Goal: Task Accomplishment & Management: Manage account settings

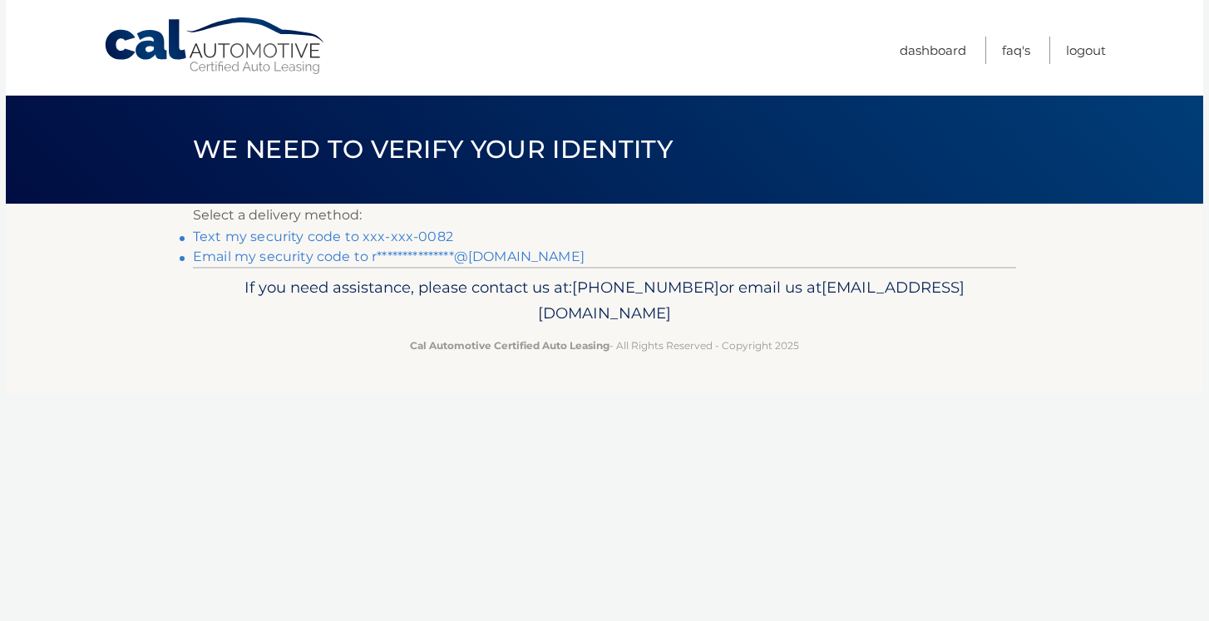
click at [380, 235] on link "Text my security code to xxx-xxx-0082" at bounding box center [323, 237] width 260 height 16
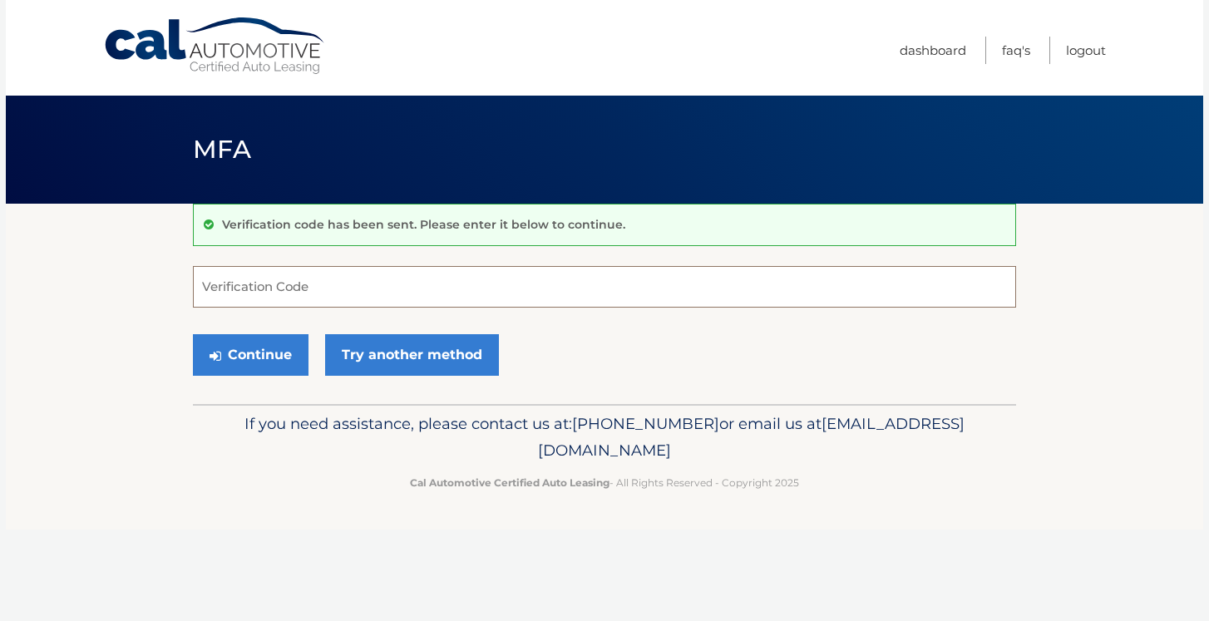
click at [315, 286] on input "Verification Code" at bounding box center [604, 287] width 823 height 42
click at [411, 366] on link "Try another method" at bounding box center [412, 355] width 174 height 42
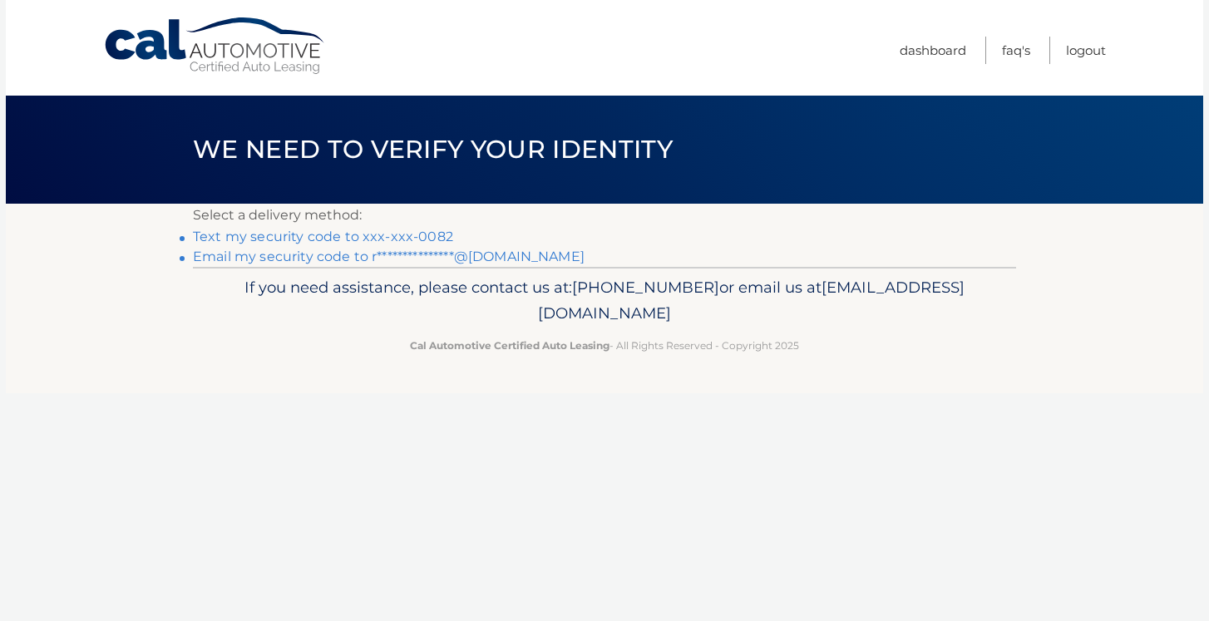
click at [345, 269] on div "If you need assistance, please contact us at: 609-807-3200 or email us at Custo…" at bounding box center [604, 313] width 823 height 93
click at [345, 256] on link "**********" at bounding box center [389, 257] width 392 height 16
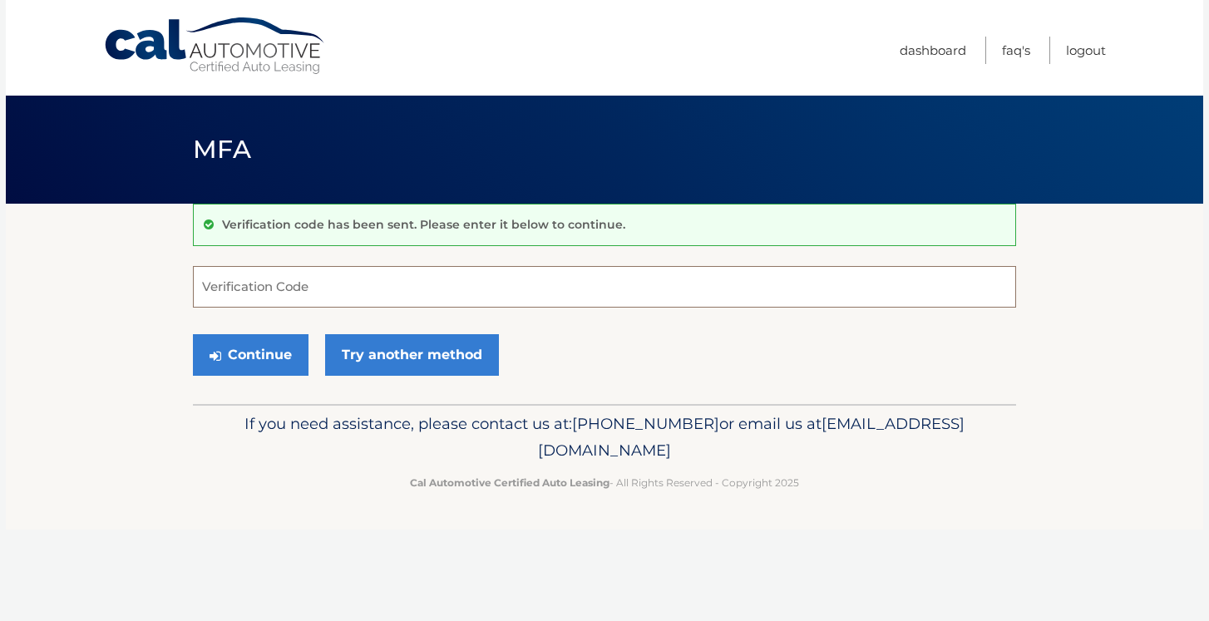
click at [328, 292] on input "Verification Code" at bounding box center [604, 287] width 823 height 42
type input "209484"
click at [250, 354] on button "Continue" at bounding box center [251, 355] width 116 height 42
click at [269, 360] on button "Continue" at bounding box center [251, 355] width 116 height 42
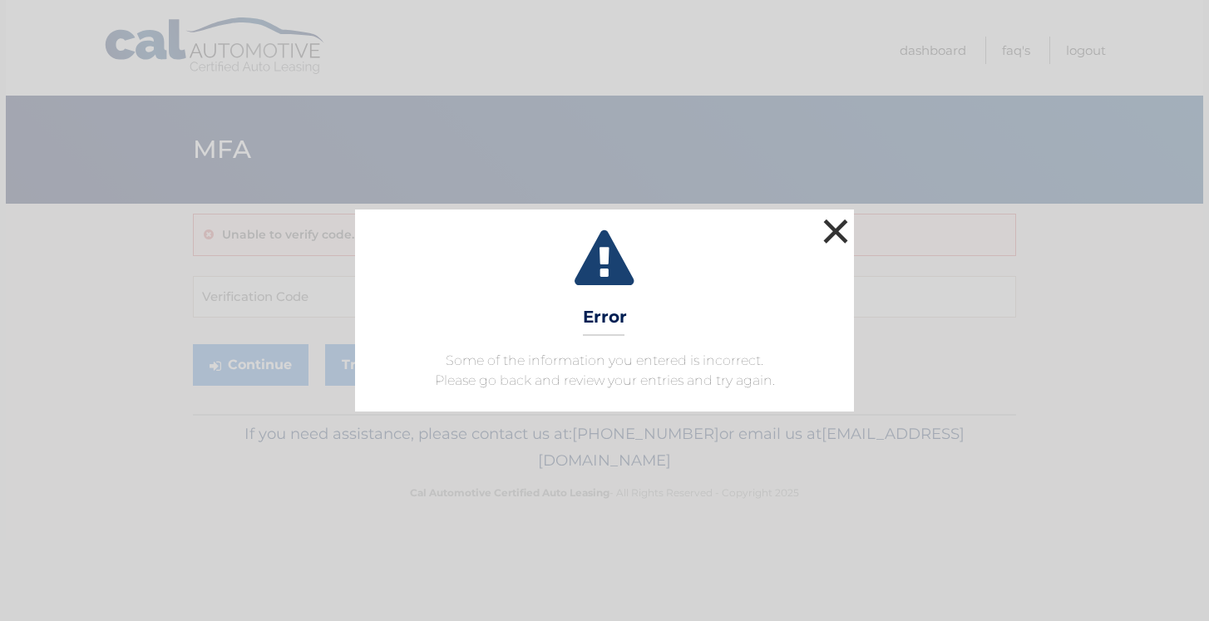
click at [842, 231] on button "×" at bounding box center [835, 231] width 33 height 33
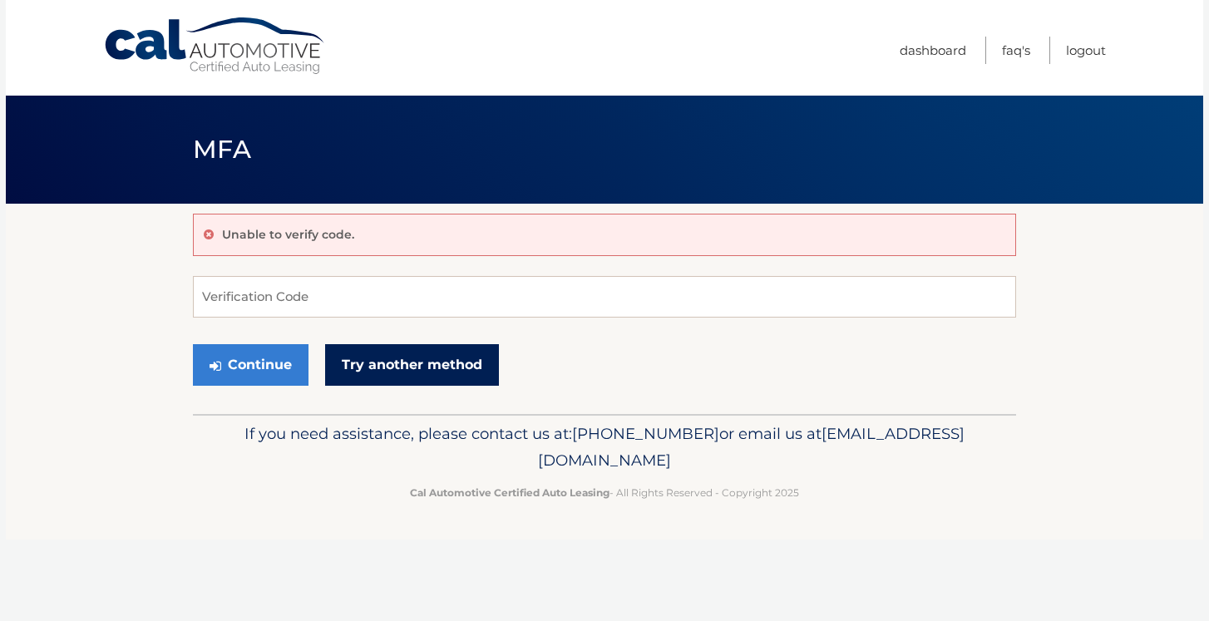
click at [398, 369] on link "Try another method" at bounding box center [412, 365] width 174 height 42
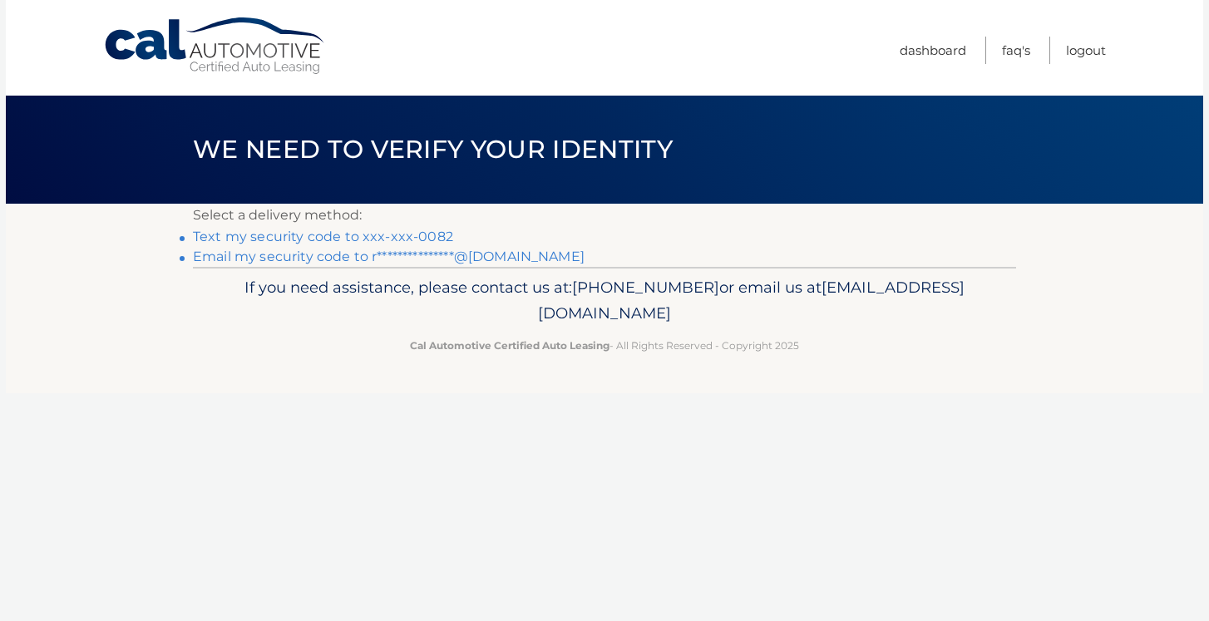
click at [343, 238] on link "Text my security code to xxx-xxx-0082" at bounding box center [323, 237] width 260 height 16
click at [268, 251] on link "**********" at bounding box center [389, 257] width 392 height 16
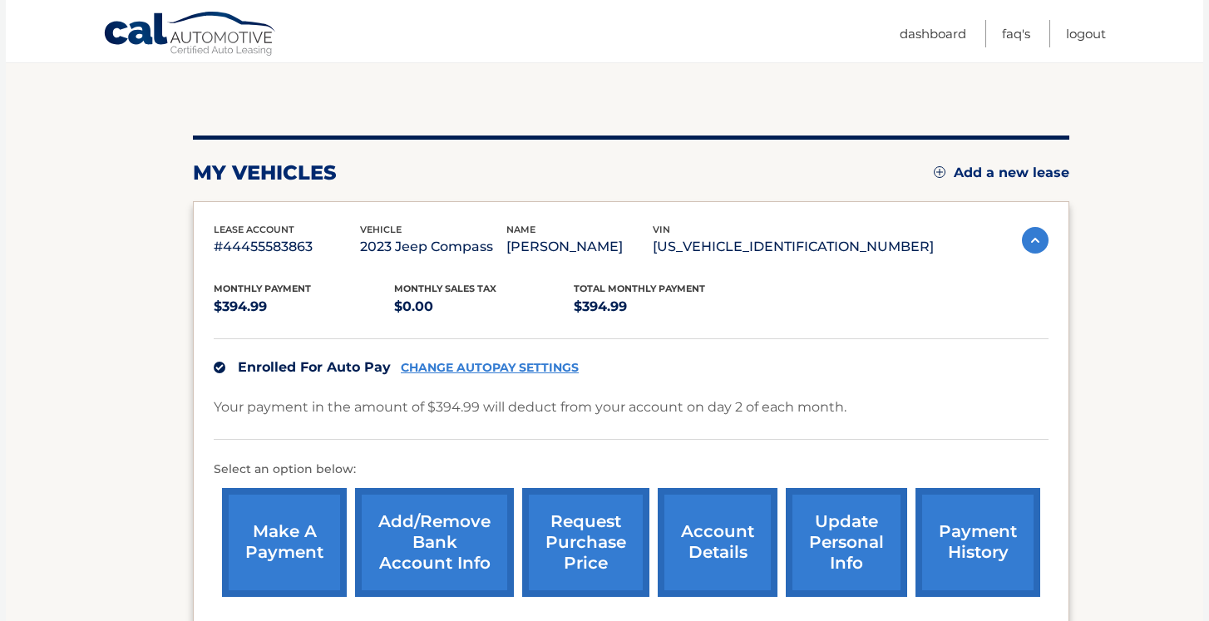
scroll to position [199, 0]
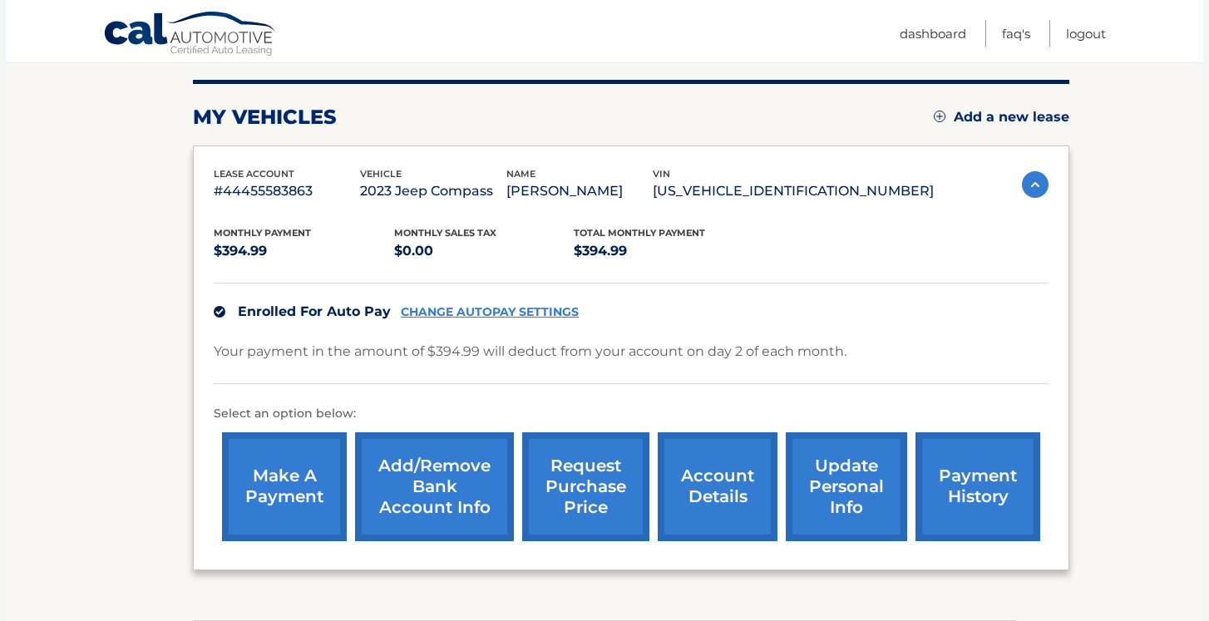
click at [471, 311] on link "CHANGE AUTOPAY SETTINGS" at bounding box center [490, 312] width 178 height 14
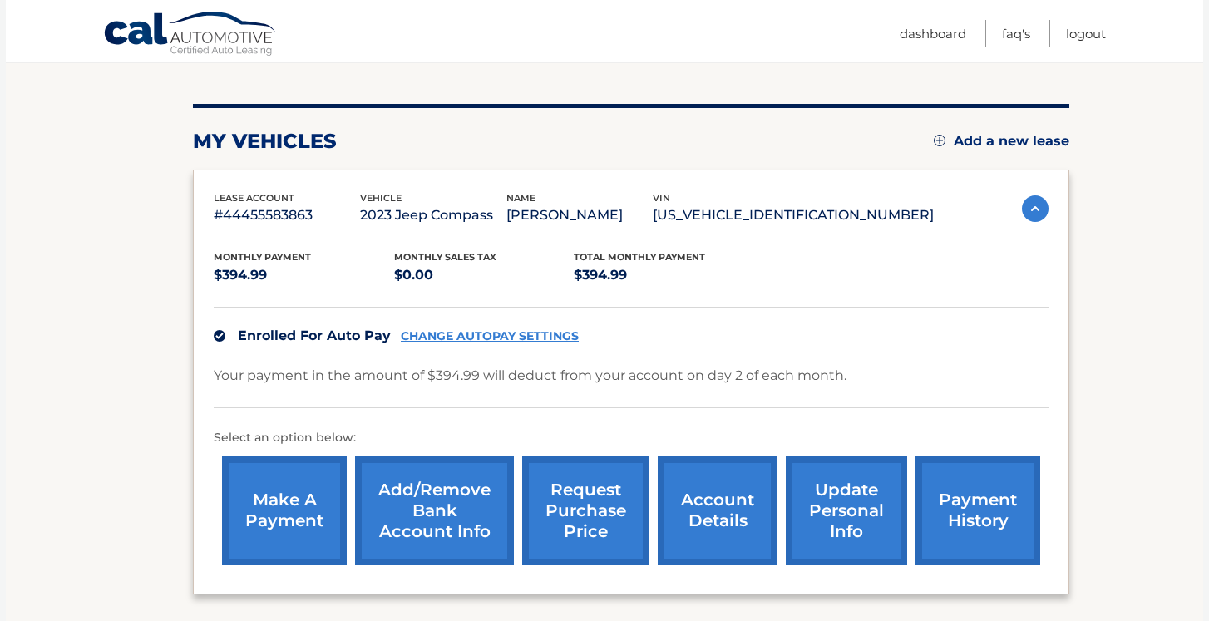
scroll to position [174, 0]
click at [451, 496] on link "Add/Remove bank account info" at bounding box center [434, 511] width 159 height 109
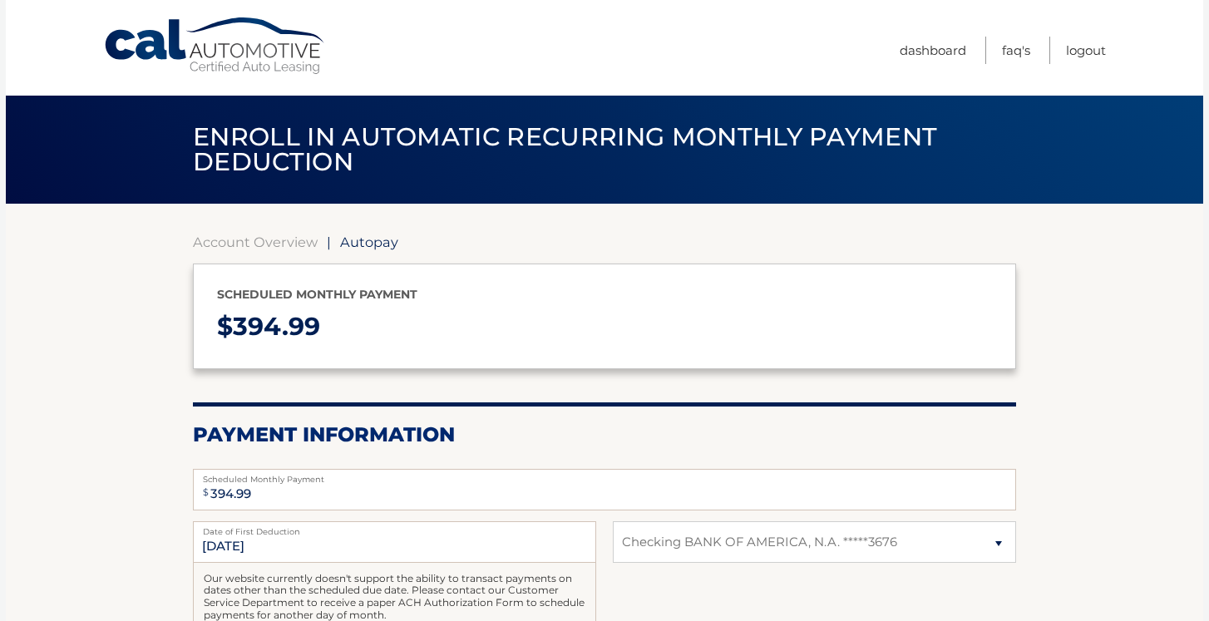
select select "ZGY2YjkyNjUtYjQ3OC00ZDQ0LThkNzUtNDJlMGJmMjBjYzlh"
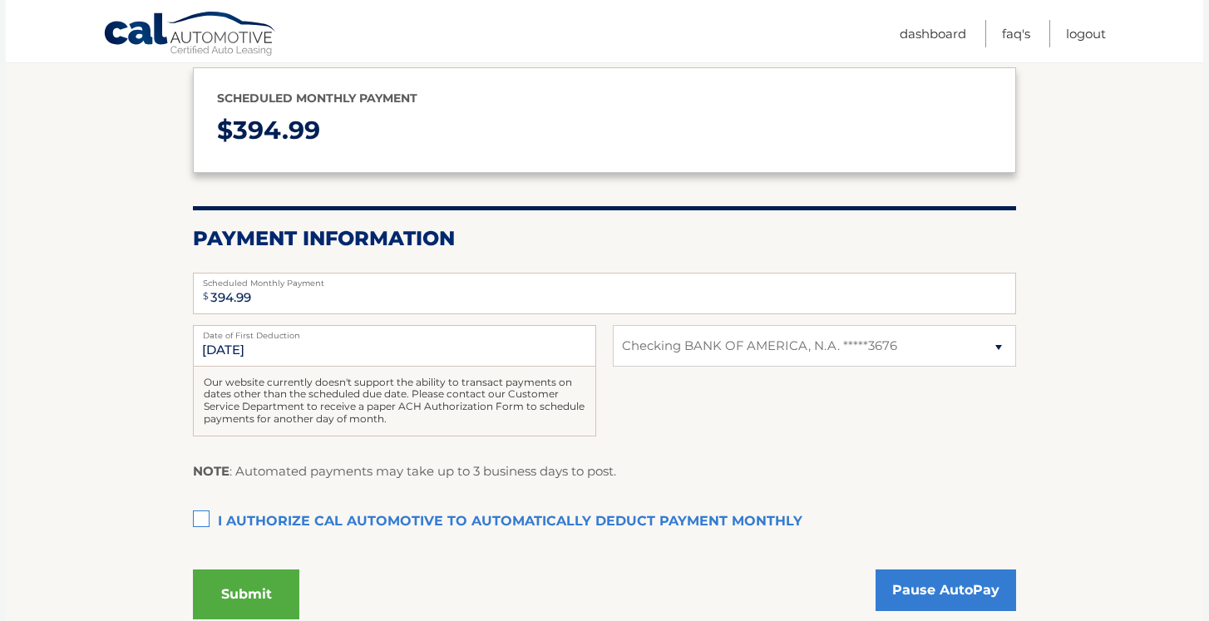
scroll to position [229, 0]
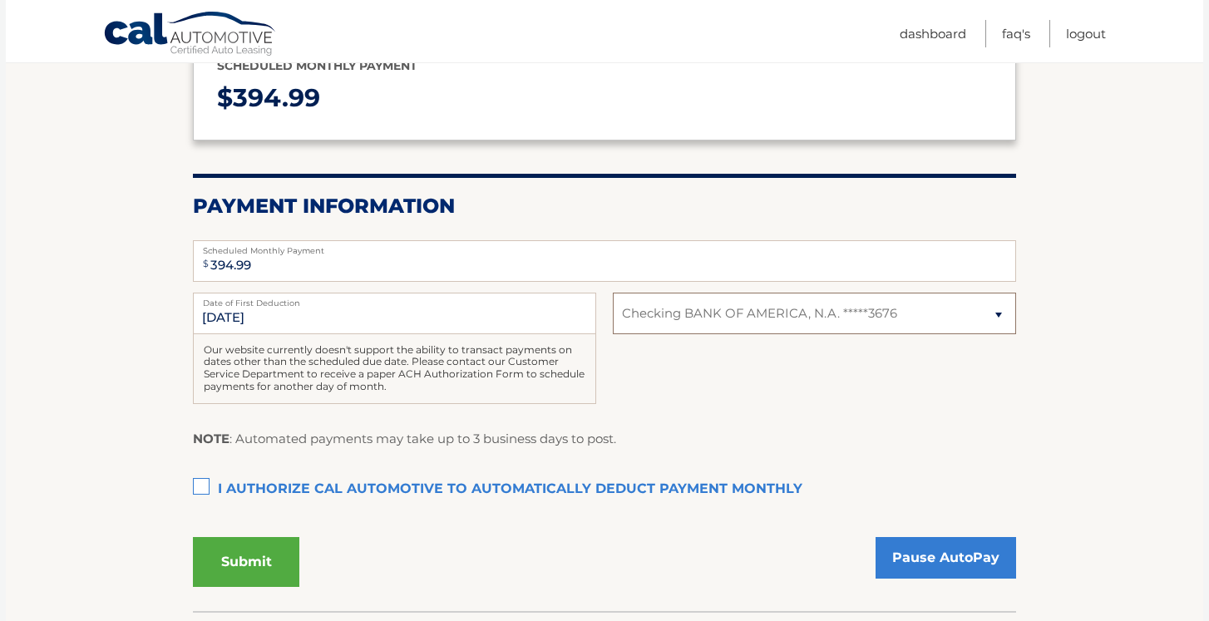
select select
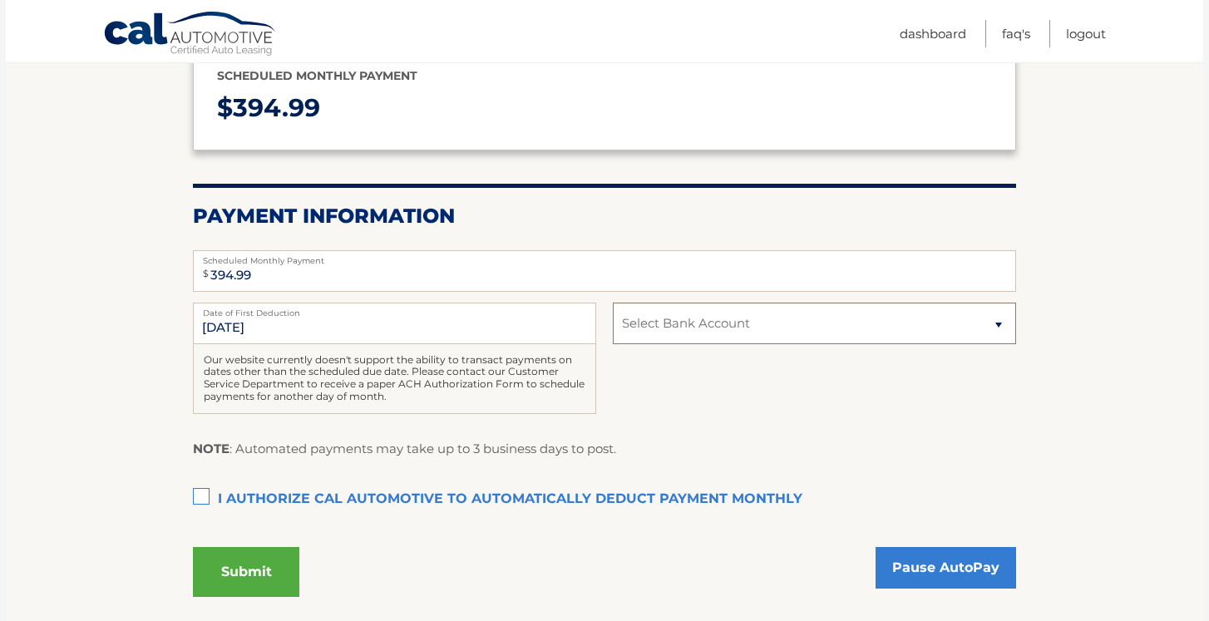
scroll to position [248, 0]
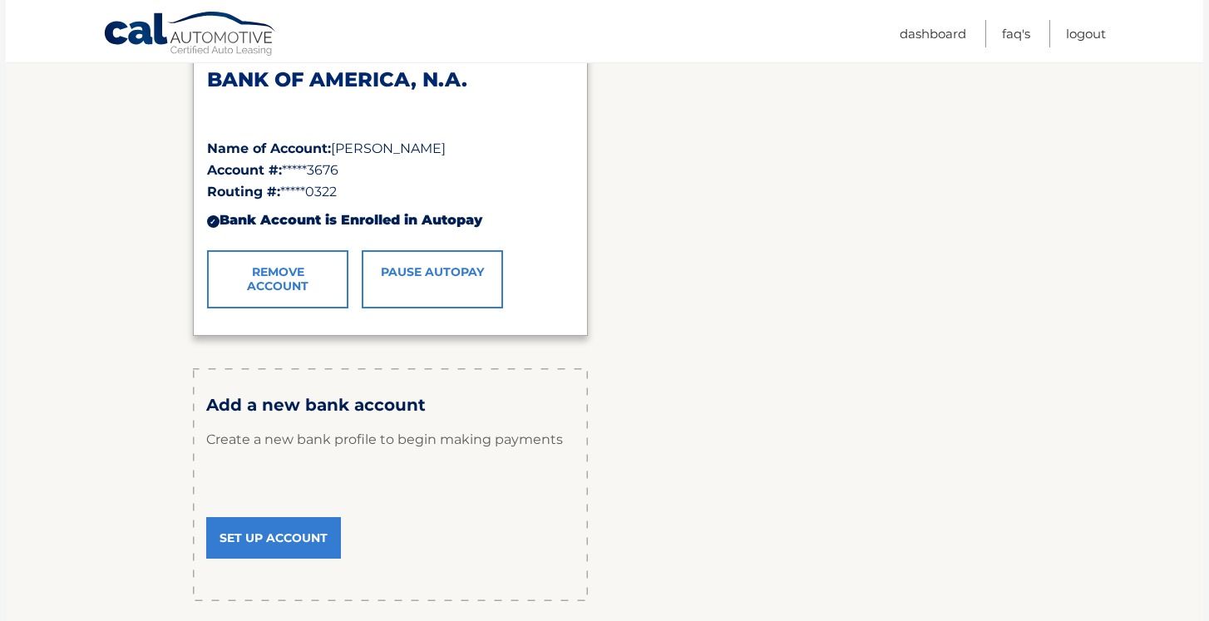
scroll to position [320, 0]
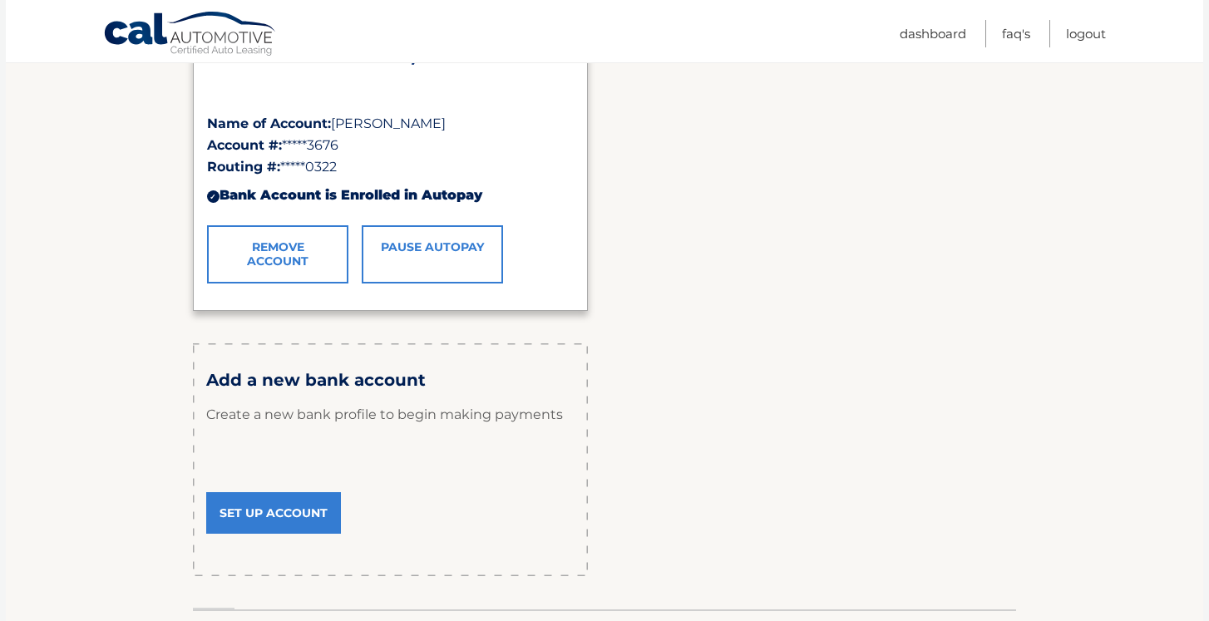
click at [275, 520] on link "Set Up Account" at bounding box center [273, 513] width 135 height 42
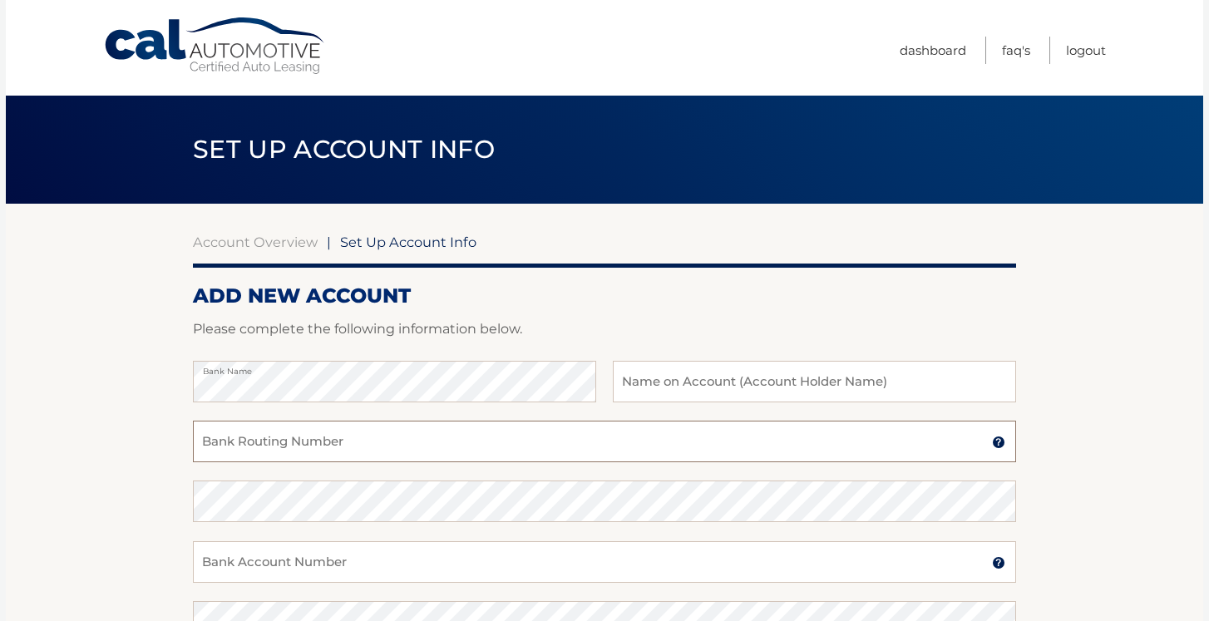
click at [293, 450] on input "Bank Routing Number" at bounding box center [604, 442] width 823 height 42
click at [696, 393] on input "text" at bounding box center [814, 382] width 403 height 42
click at [597, 445] on input "Bank Routing Number" at bounding box center [604, 442] width 823 height 42
click at [664, 387] on input "text" at bounding box center [814, 382] width 403 height 42
type input "Gabriela Rodriguez"
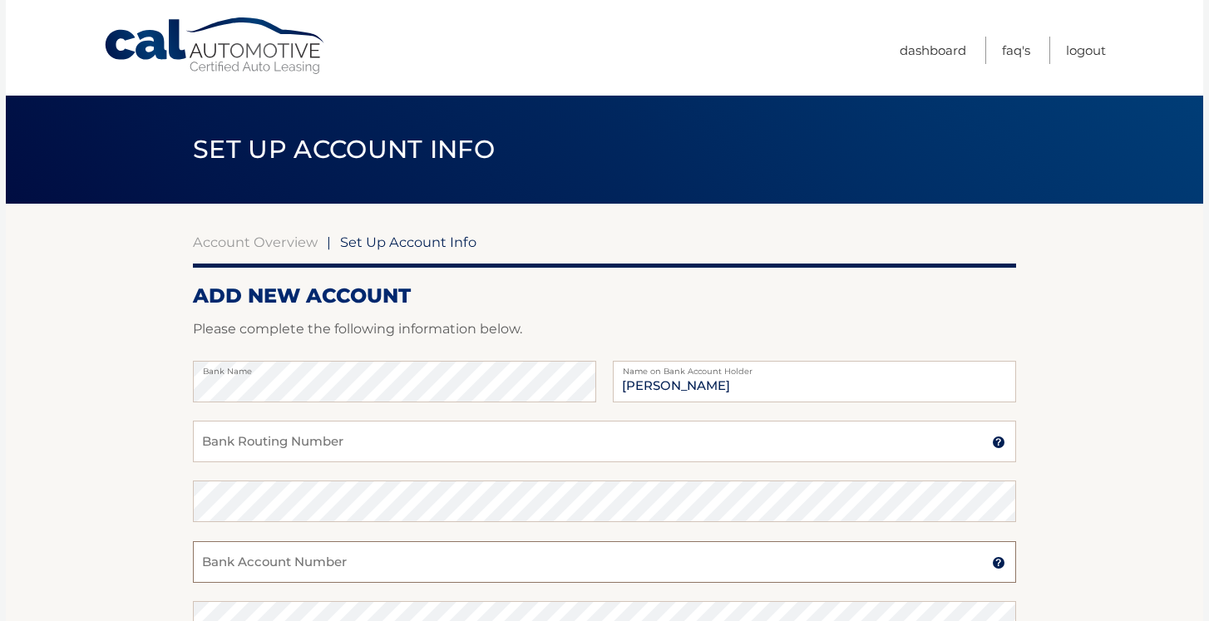
click at [316, 555] on input "Bank Account Number" at bounding box center [604, 562] width 823 height 42
paste input "36361965845"
type input "36361965845"
click at [313, 435] on input "Bank Routing Number" at bounding box center [604, 442] width 823 height 42
paste input "031176110"
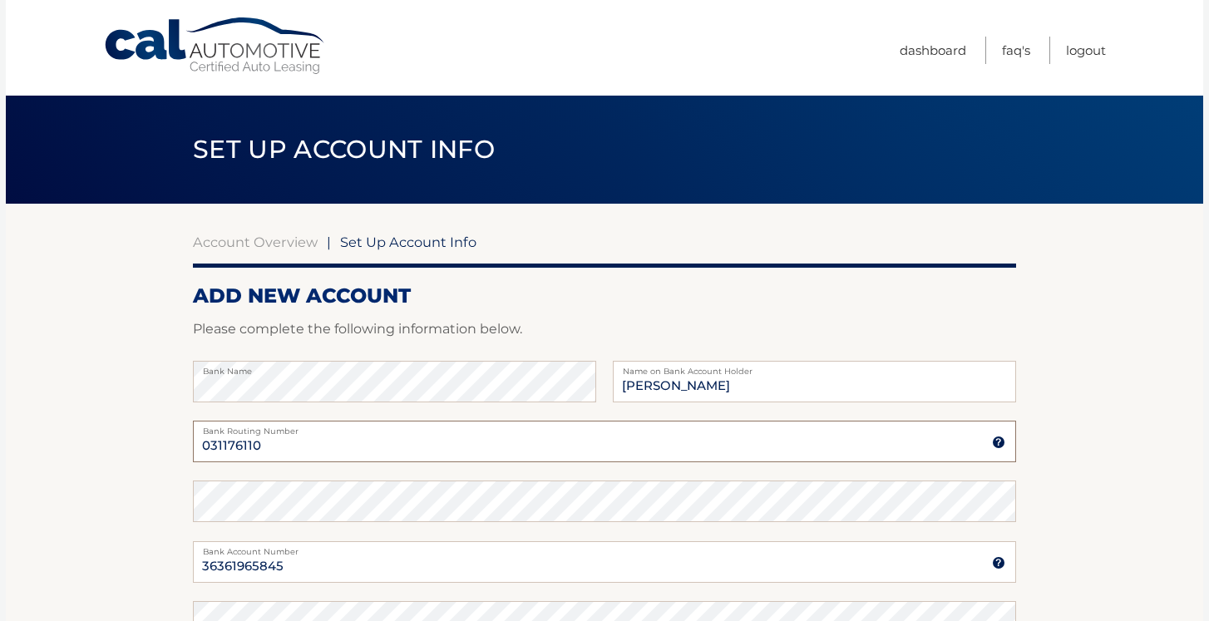
type input "031176110"
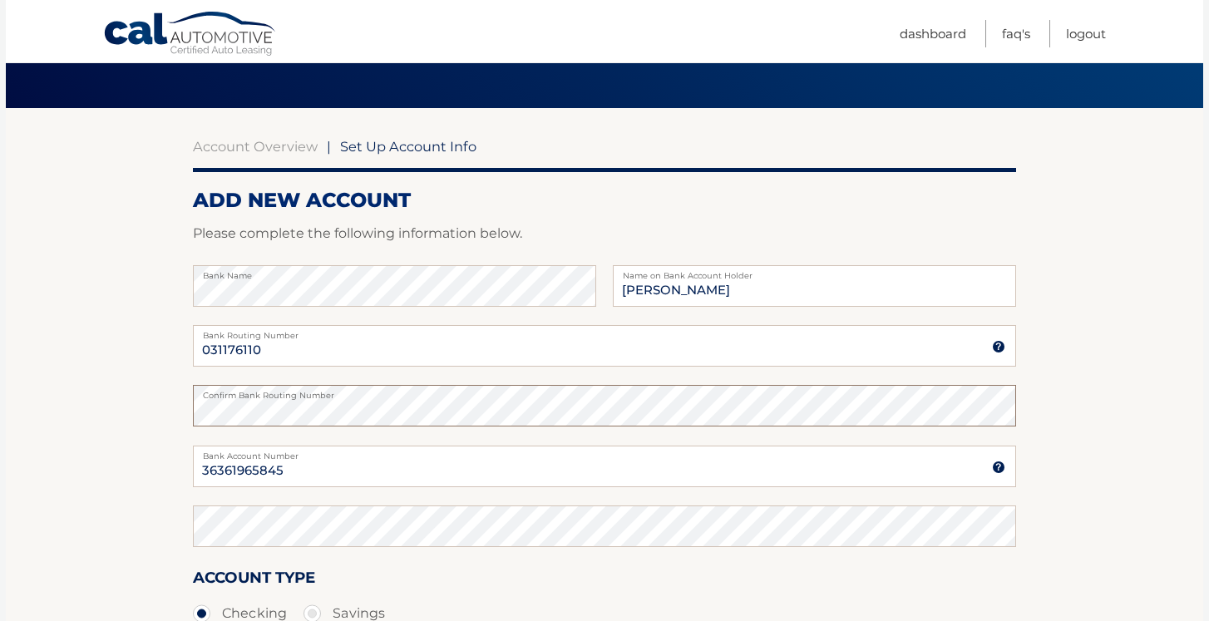
scroll to position [96, 0]
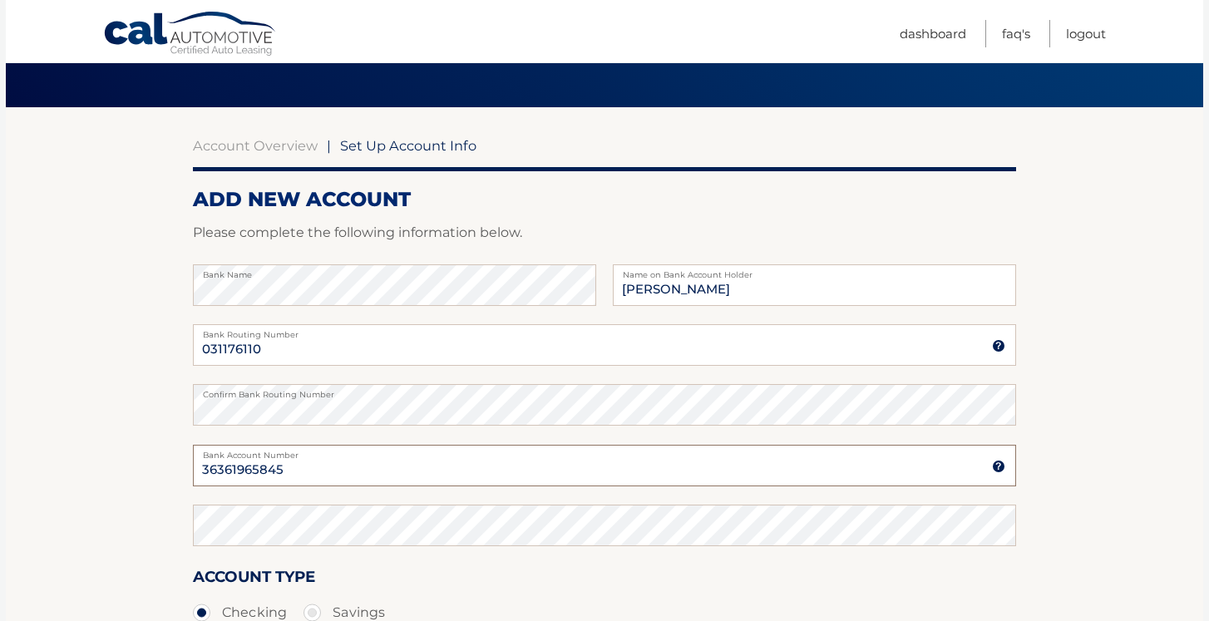
drag, startPoint x: 315, startPoint y: 466, endPoint x: 142, endPoint y: 462, distance: 173.0
click at [142, 462] on section "Account Overview | Set Up Account Info ADD NEW ACCOUNT Please complete the foll…" at bounding box center [604, 424] width 1197 height 634
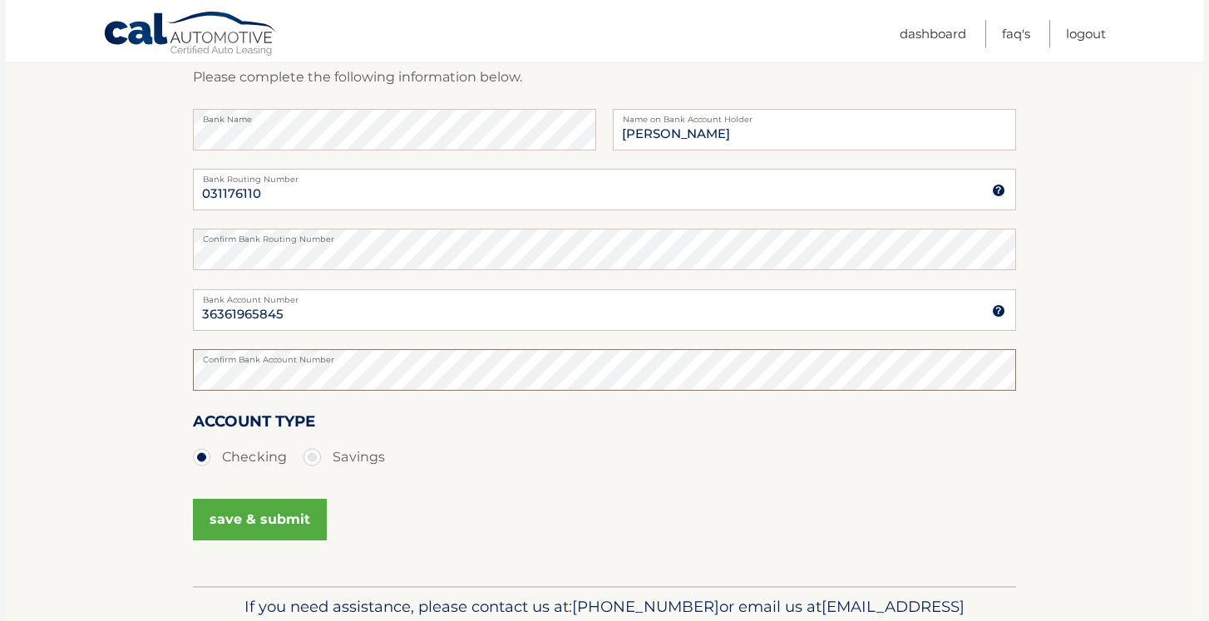
scroll to position [254, 0]
click at [243, 526] on button "save & submit" at bounding box center [260, 518] width 134 height 42
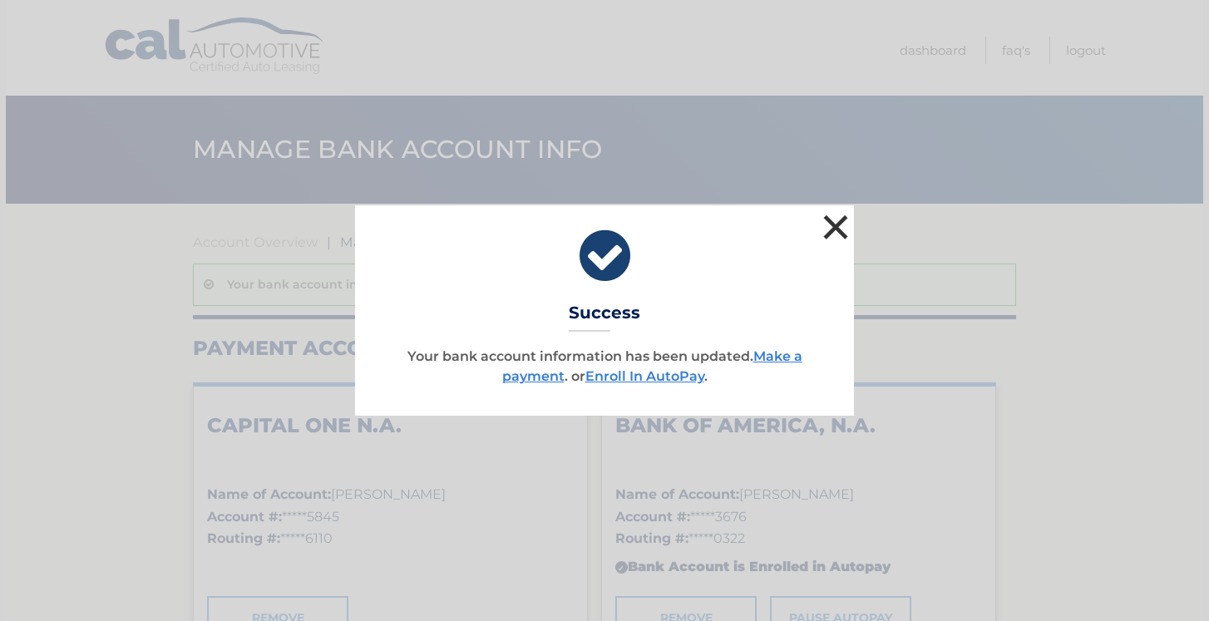
click at [837, 226] on button "×" at bounding box center [835, 226] width 33 height 33
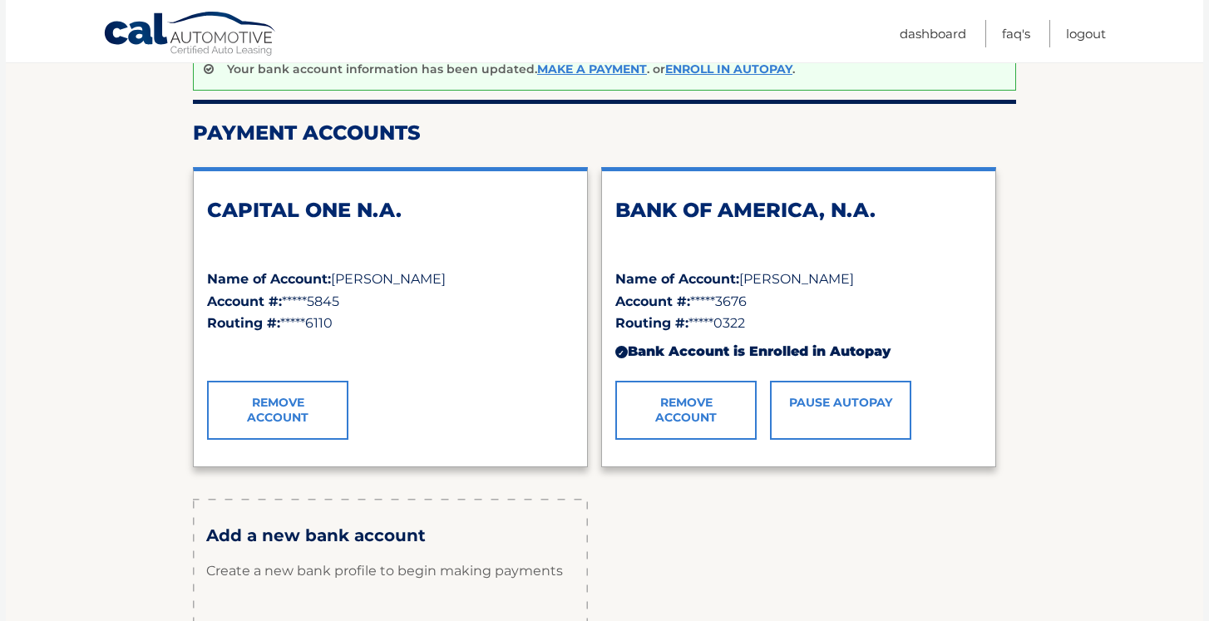
scroll to position [254, 0]
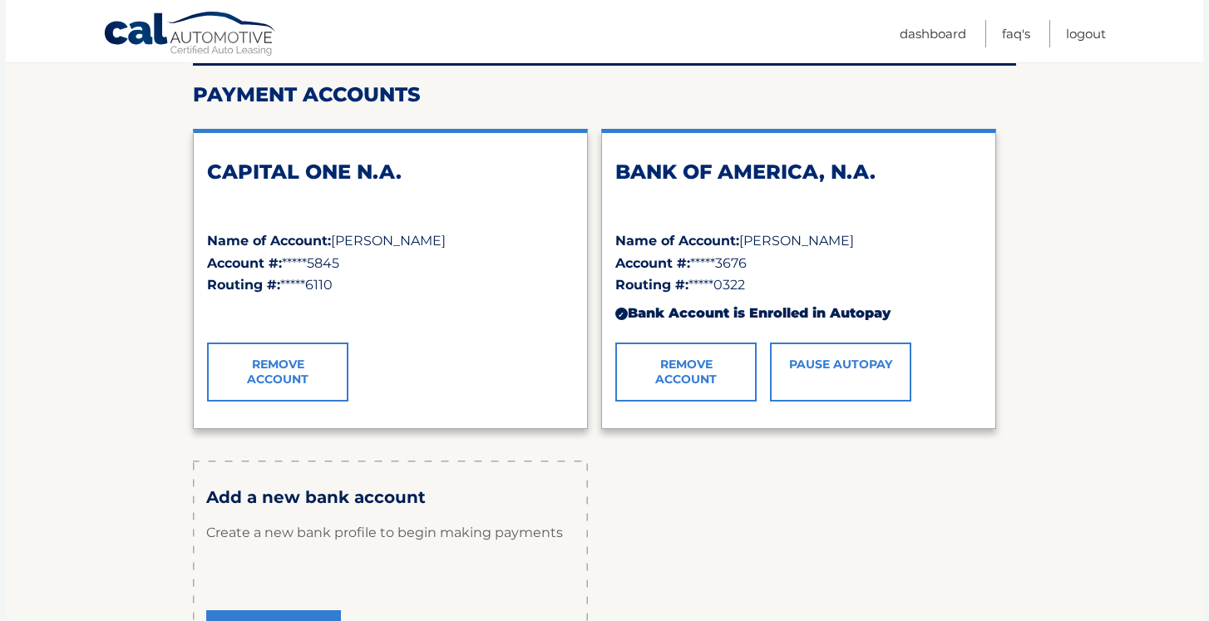
click at [703, 373] on link "Remove Account" at bounding box center [685, 372] width 141 height 58
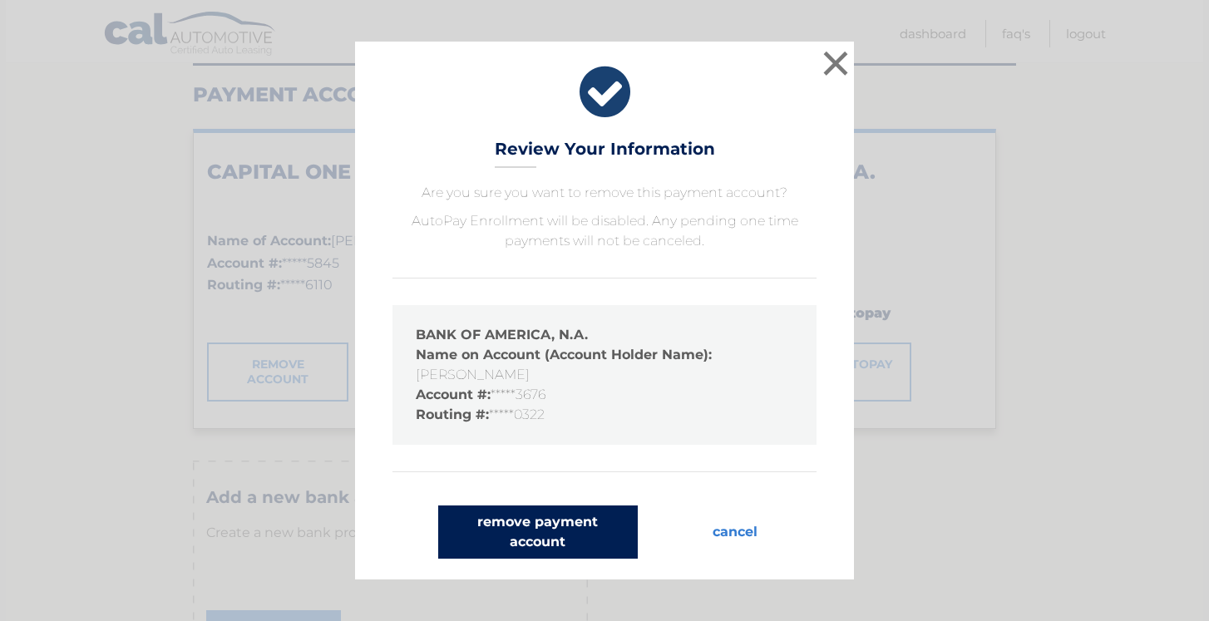
click at [548, 539] on button "remove payment account" at bounding box center [538, 532] width 200 height 53
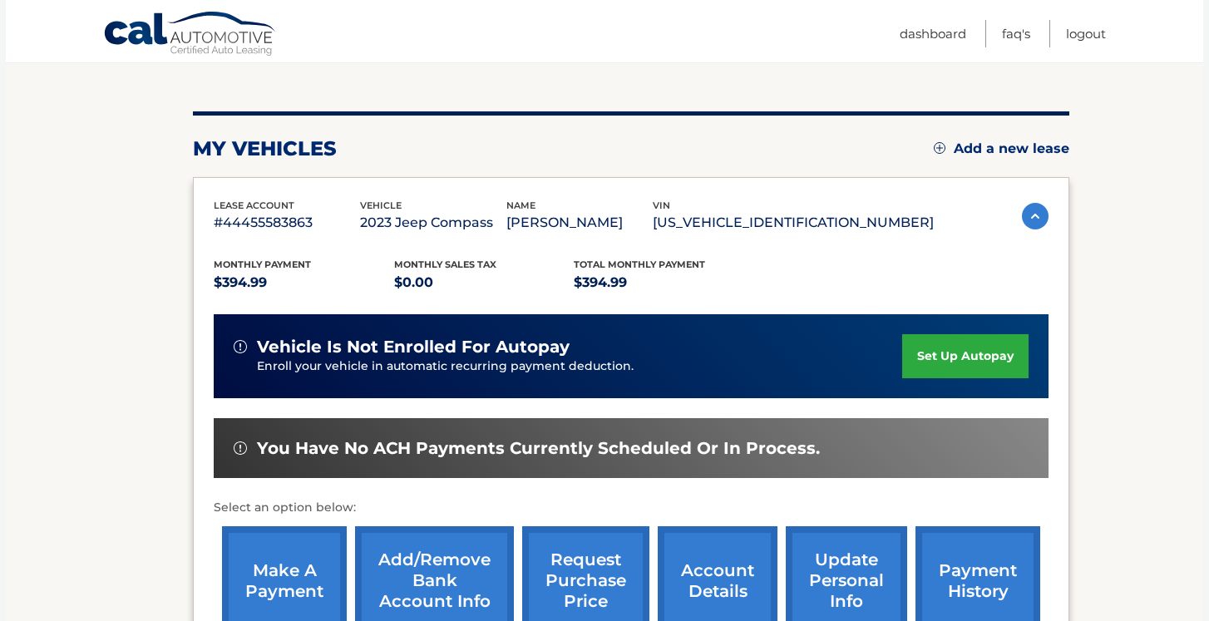
scroll to position [209, 0]
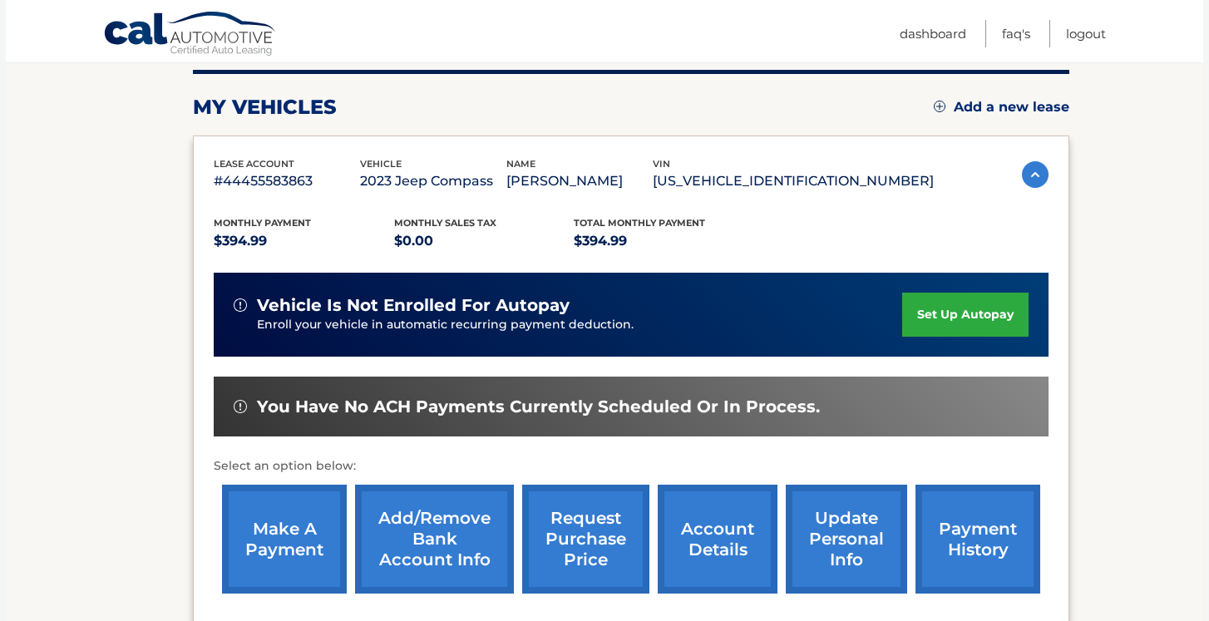
click at [938, 314] on link "set up autopay" at bounding box center [965, 315] width 126 height 44
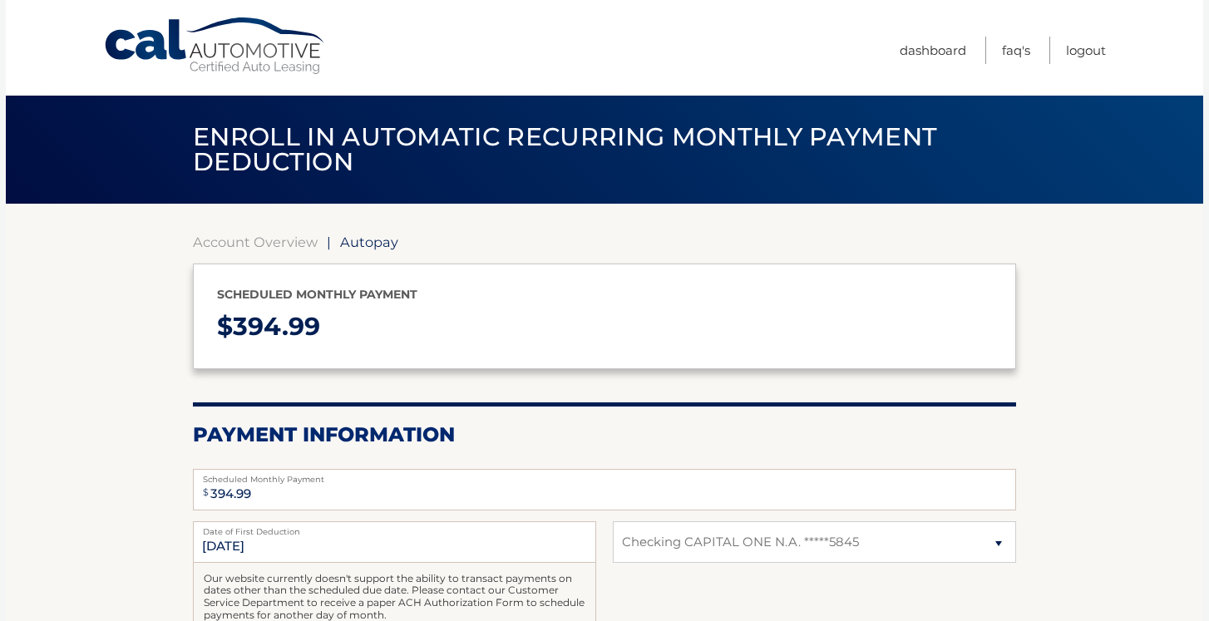
select select "MTA3YWEwY2UtNjBkMC00ZWVhLTliOWItM2JhN2ExODIwYTA1"
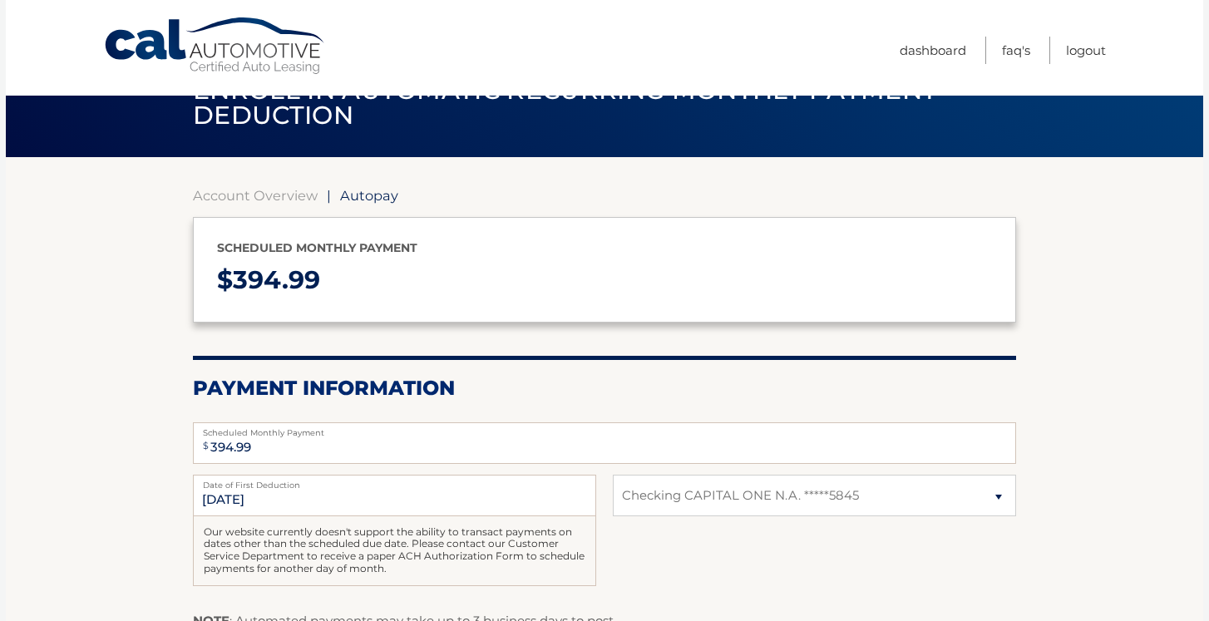
scroll to position [185, 0]
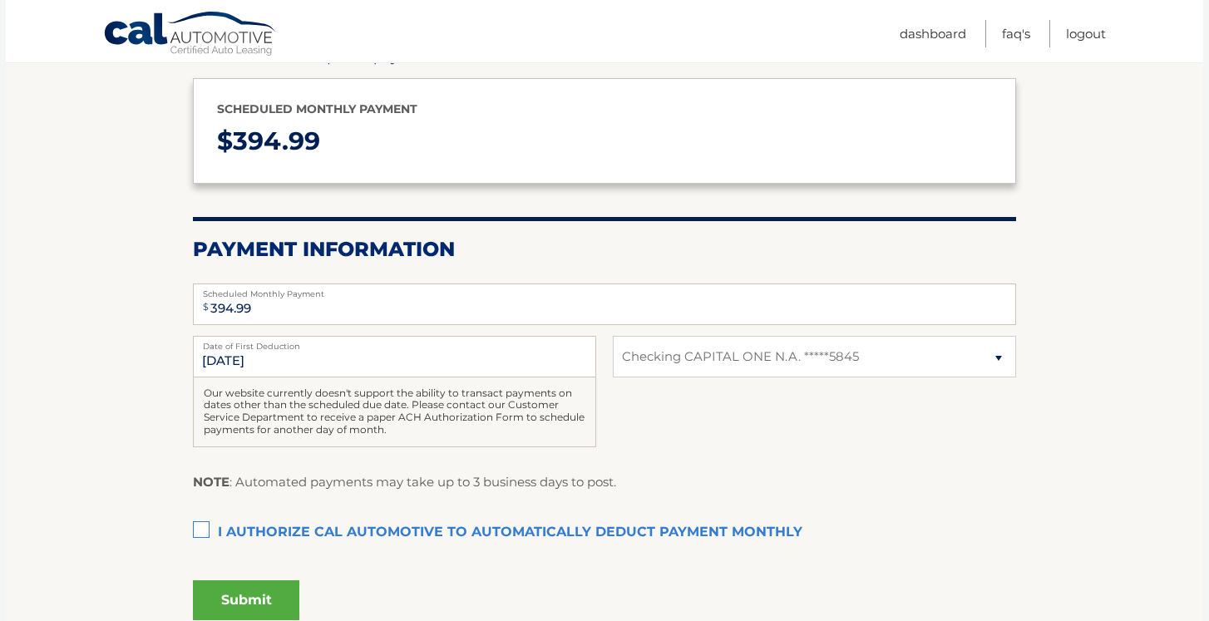
click at [203, 527] on label "I authorize cal automotive to automatically deduct payment monthly This checkbo…" at bounding box center [604, 532] width 823 height 33
click at [0, 0] on input "I authorize cal automotive to automatically deduct payment monthly This checkbo…" at bounding box center [0, 0] width 0 height 0
click at [220, 590] on button "Submit" at bounding box center [246, 600] width 106 height 40
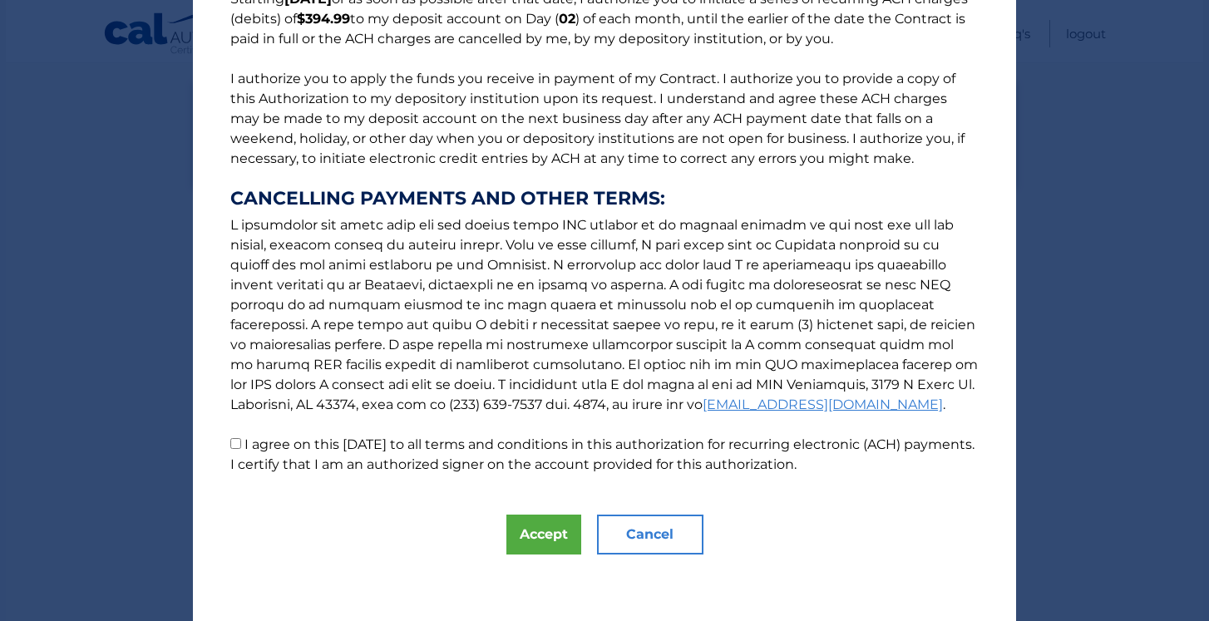
scroll to position [165, 0]
click at [538, 536] on button "Accept" at bounding box center [543, 535] width 75 height 40
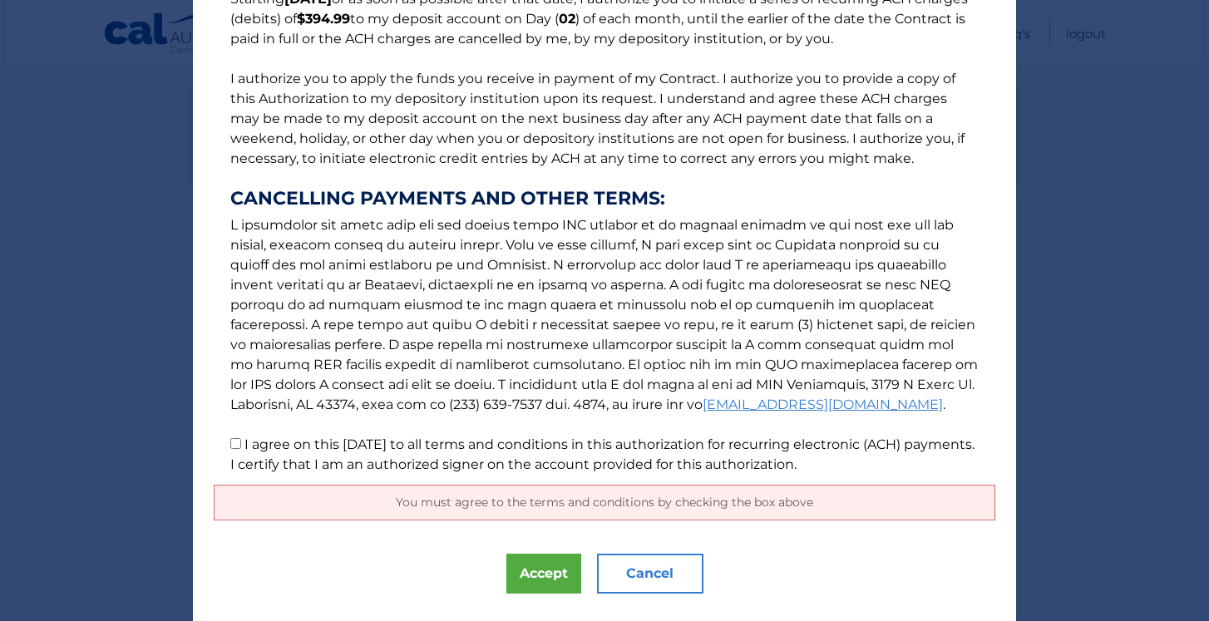
click at [237, 447] on input "I agree on this 09/26/2025 to all terms and conditions in this authorization fo…" at bounding box center [235, 443] width 11 height 11
checkbox input "true"
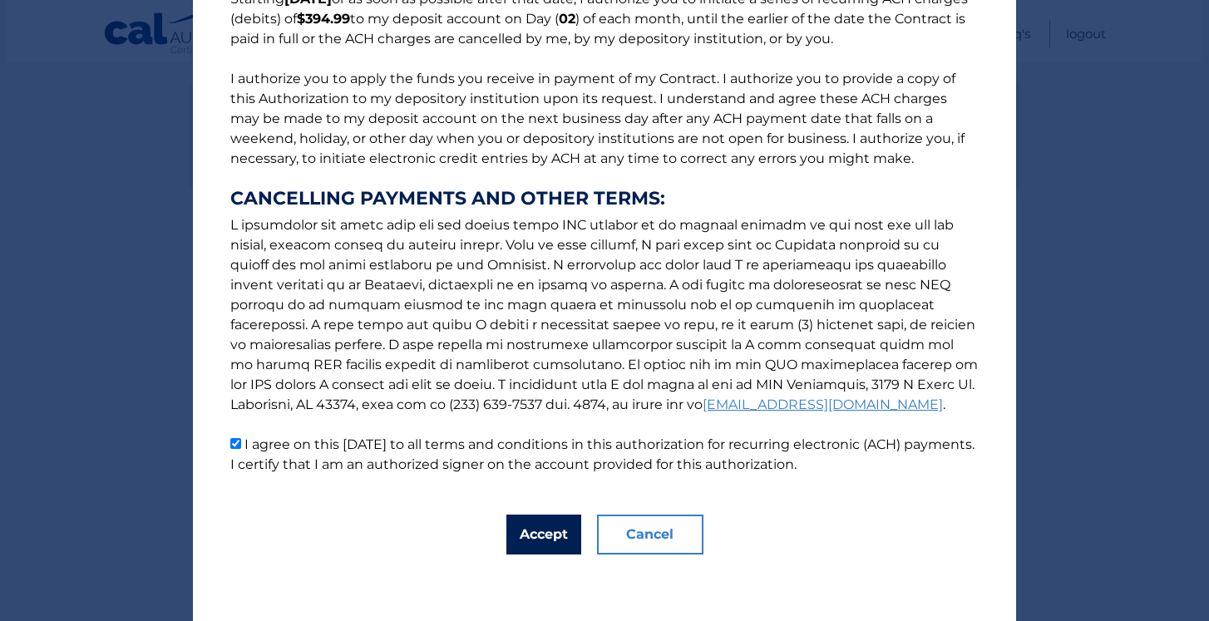
click at [560, 536] on button "Accept" at bounding box center [543, 535] width 75 height 40
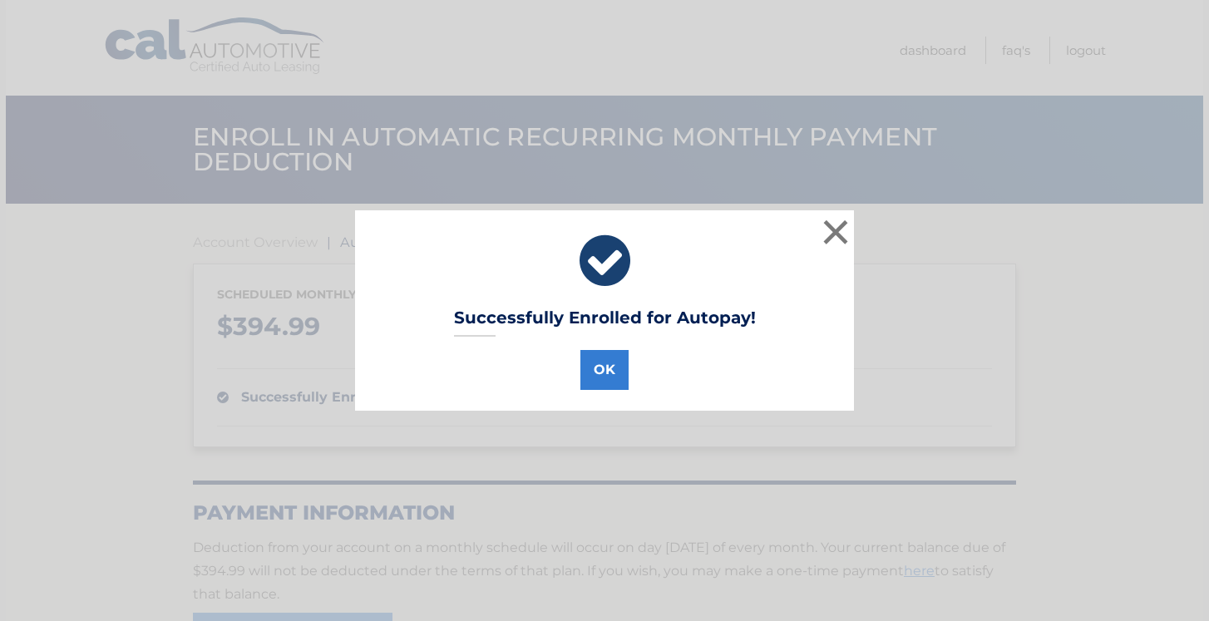
click at [611, 348] on div "OK" at bounding box center [604, 366] width 457 height 47
click at [610, 358] on button "OK" at bounding box center [604, 370] width 48 height 40
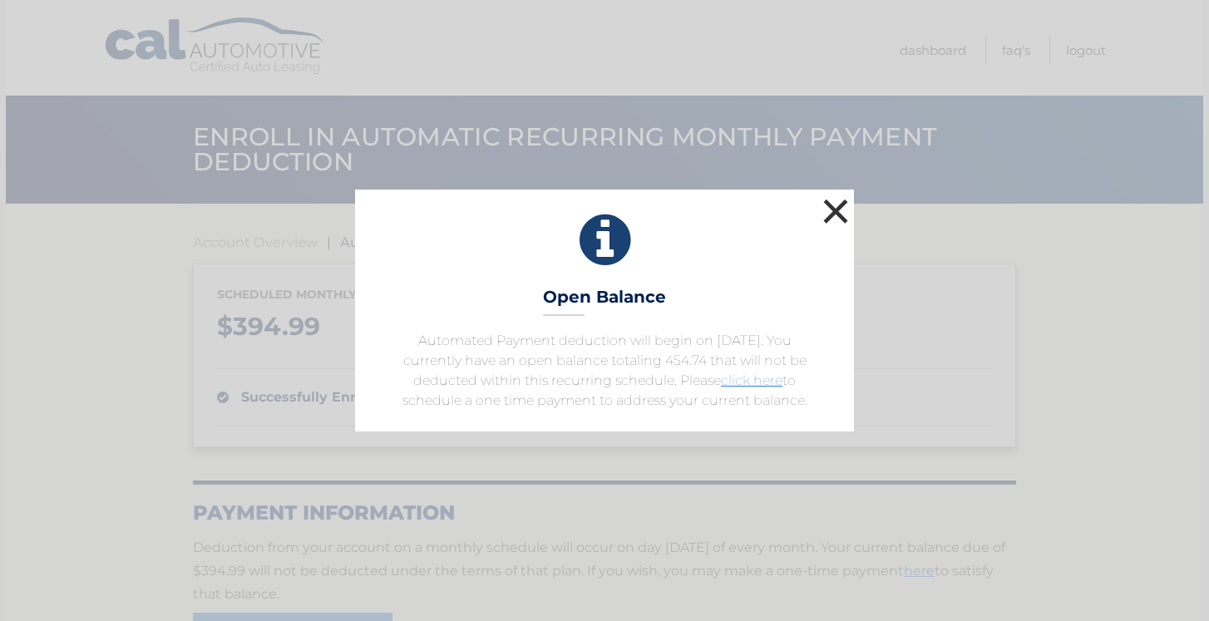
click at [839, 215] on button "×" at bounding box center [835, 211] width 33 height 33
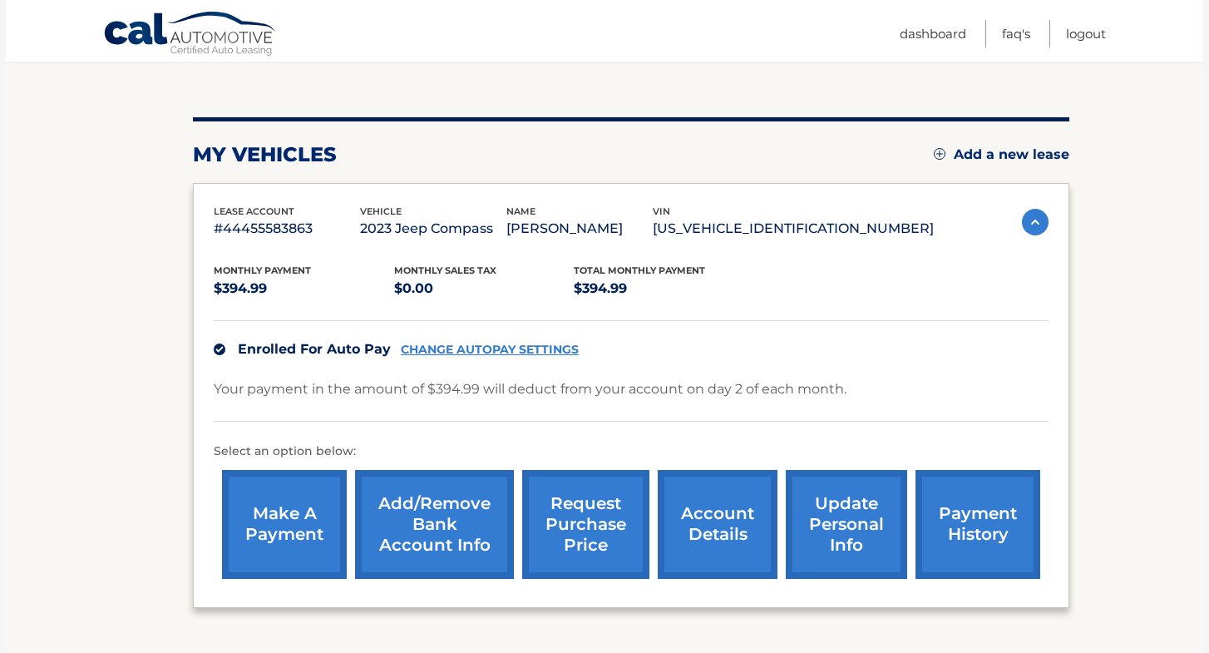
scroll to position [200, 0]
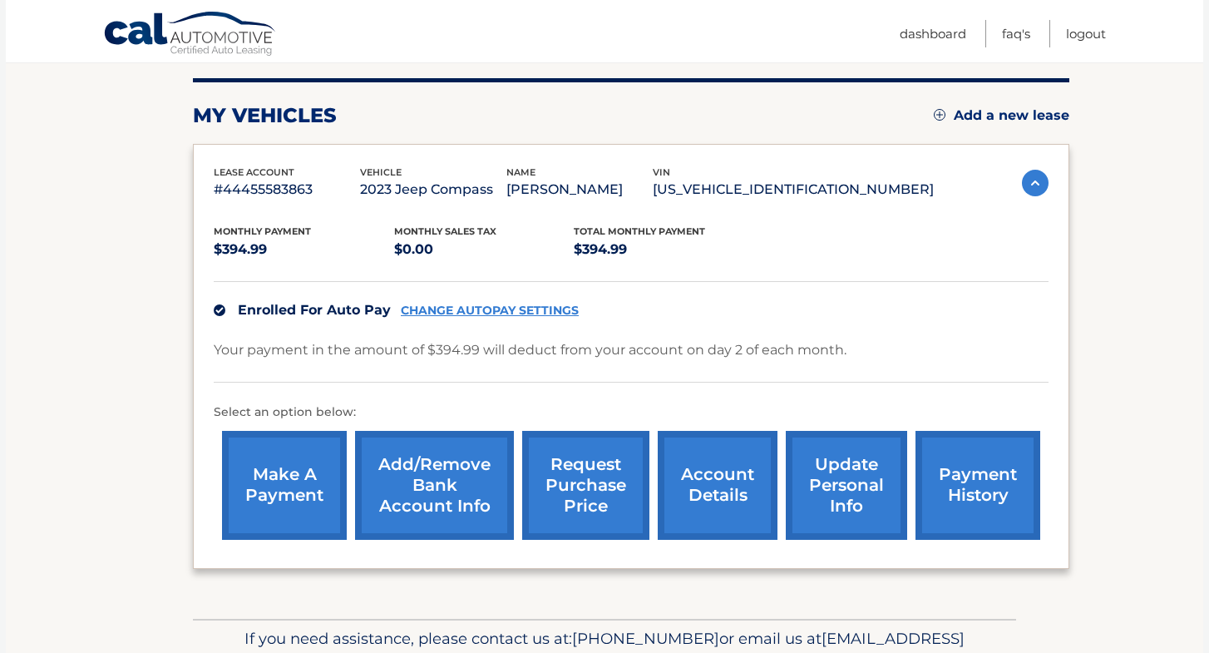
click at [305, 476] on link "make a payment" at bounding box center [284, 485] width 125 height 109
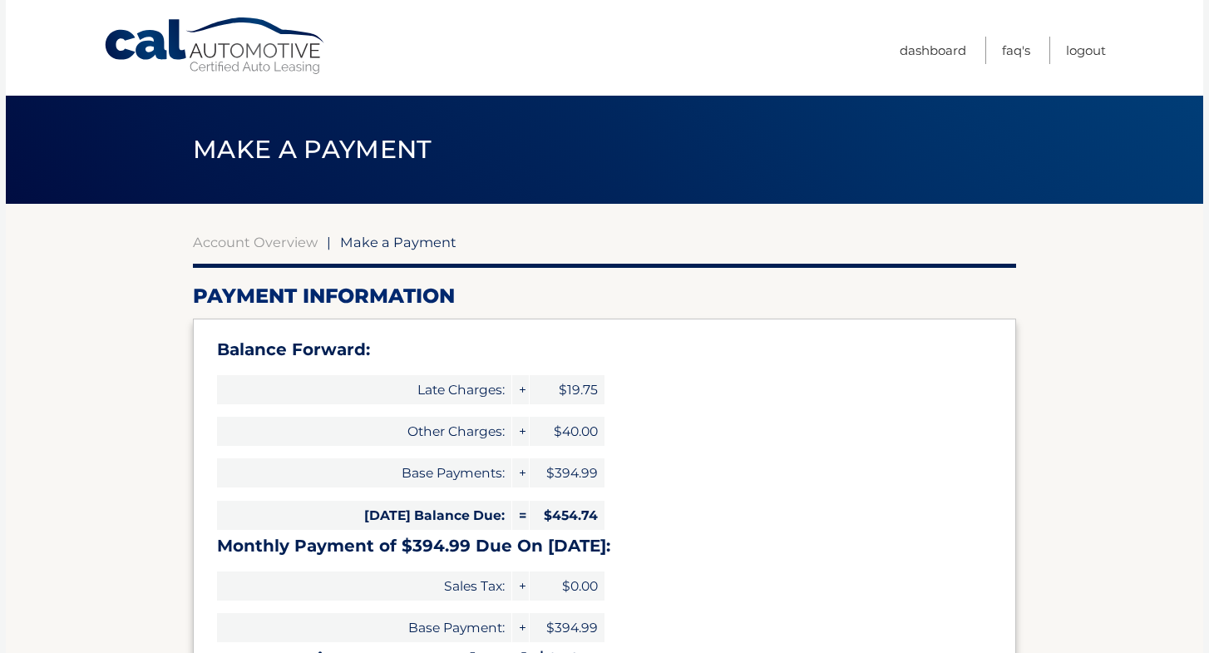
select select "MTA3YWEwY2UtNjBkMC00ZWVhLTliOWItM2JhN2ExODIwYTA1"
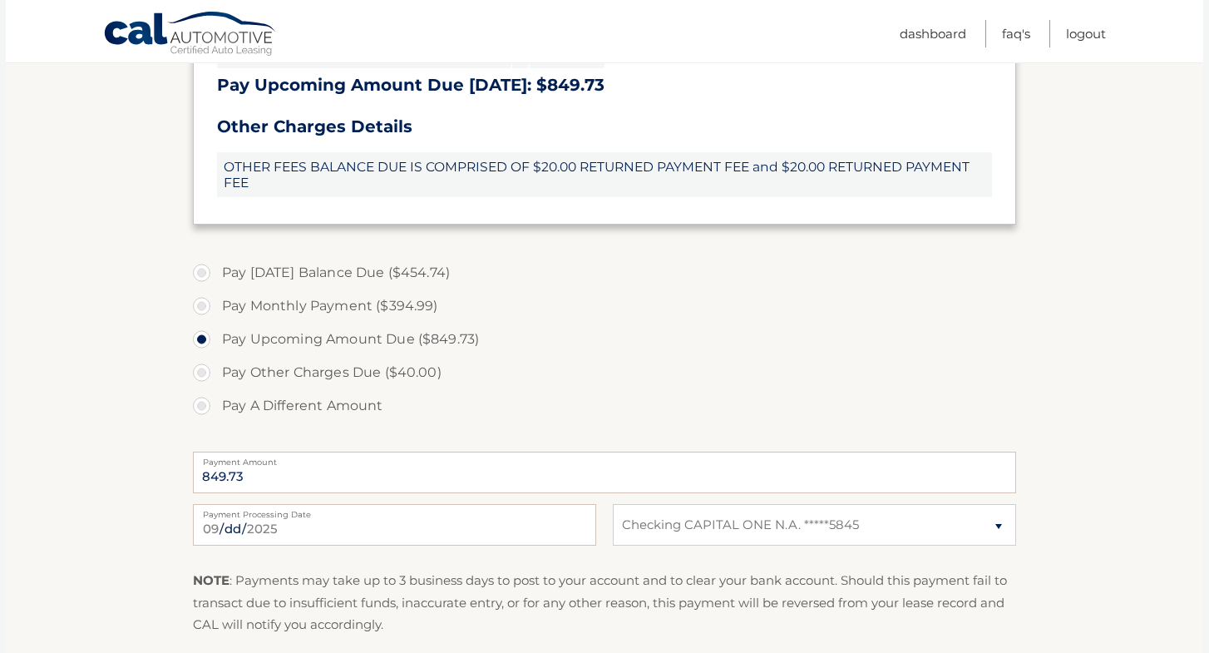
scroll to position [641, 0]
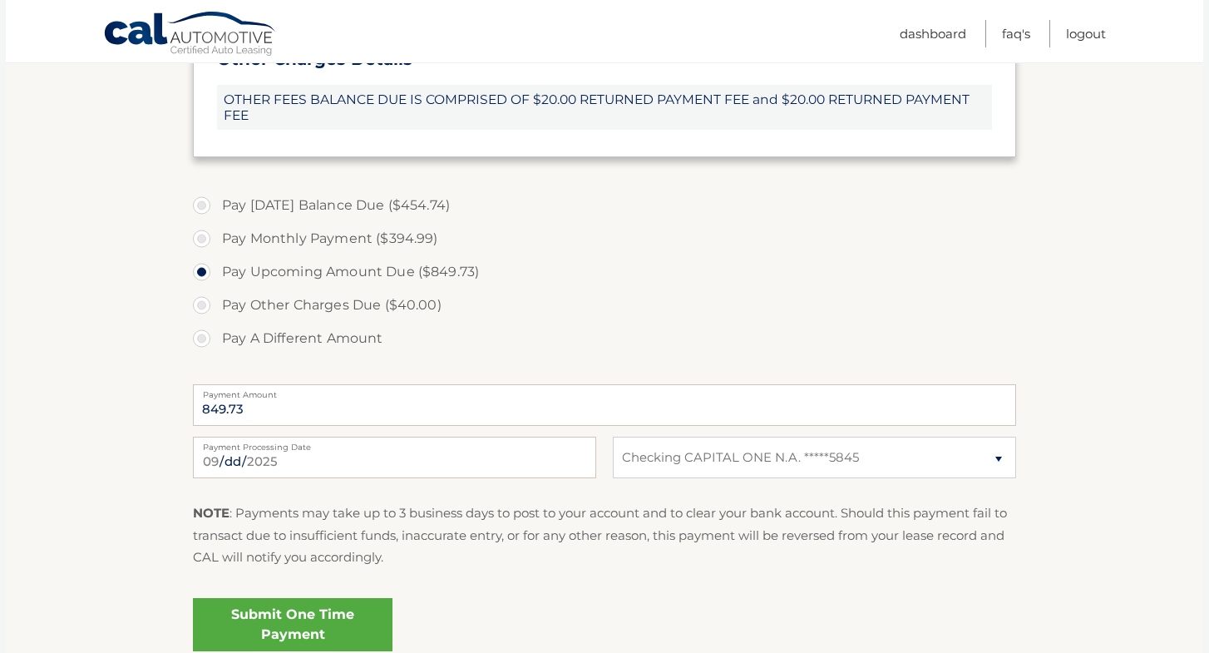
click at [205, 238] on label "Pay Monthly Payment ($394.99)" at bounding box center [604, 238] width 823 height 33
click at [205, 238] on input "Pay Monthly Payment ($394.99)" at bounding box center [208, 235] width 17 height 27
radio input "true"
type input "394.99"
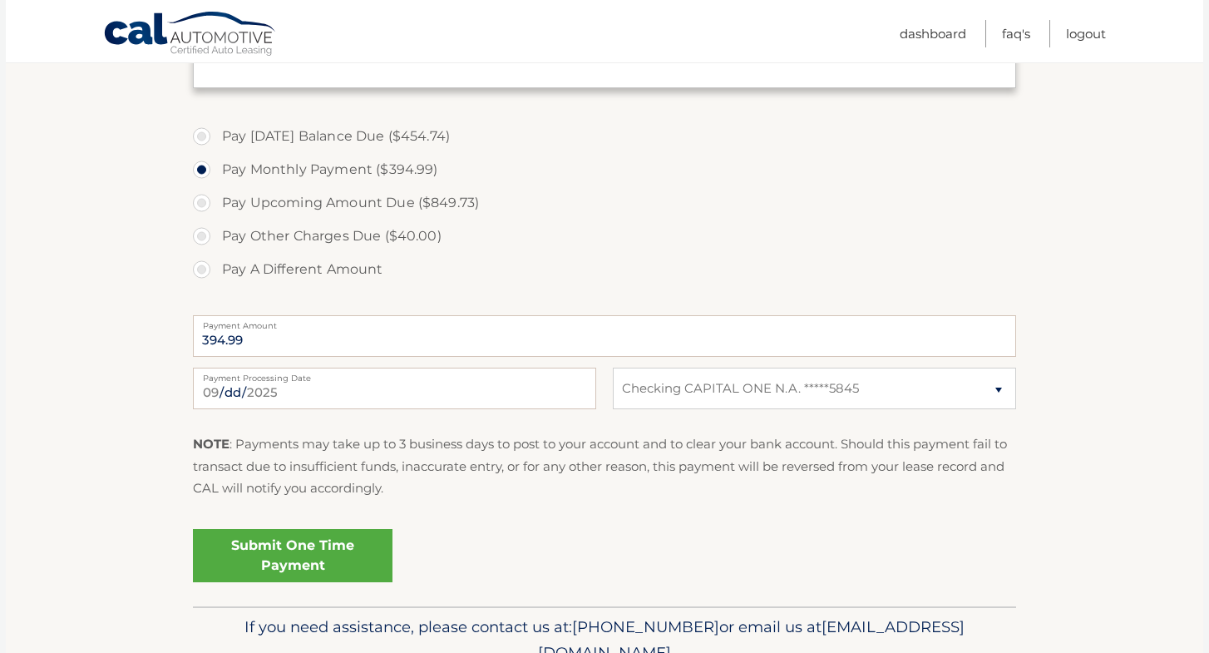
scroll to position [751, 0]
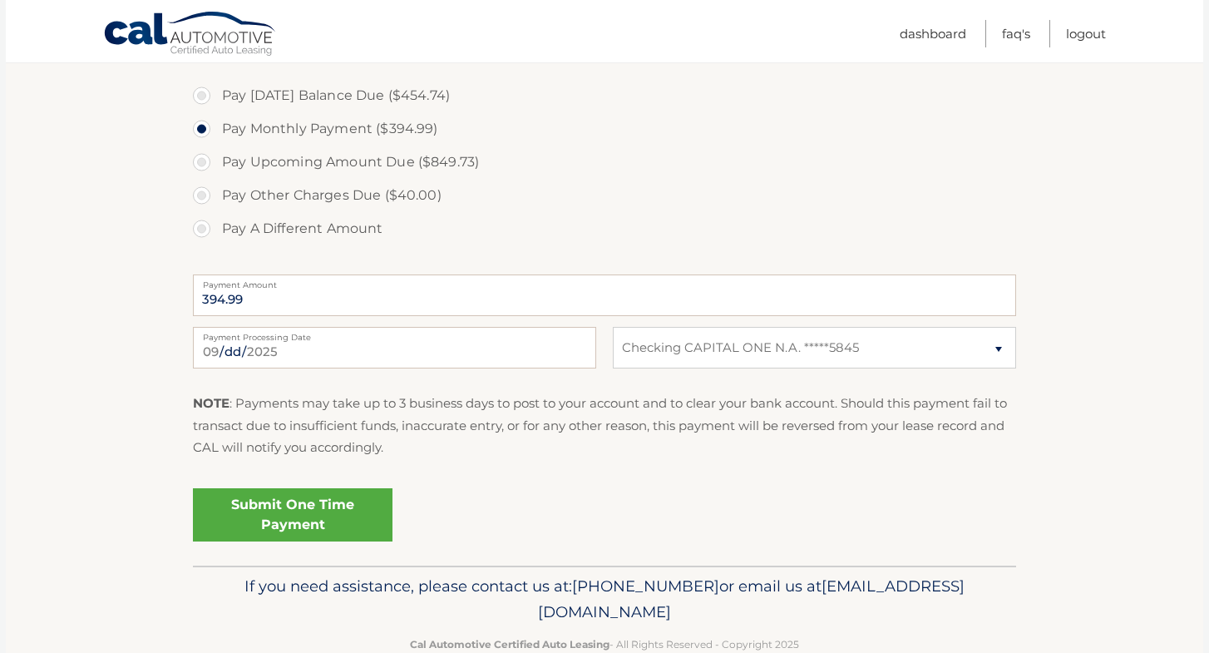
click at [327, 512] on link "Submit One Time Payment" at bounding box center [293, 514] width 200 height 53
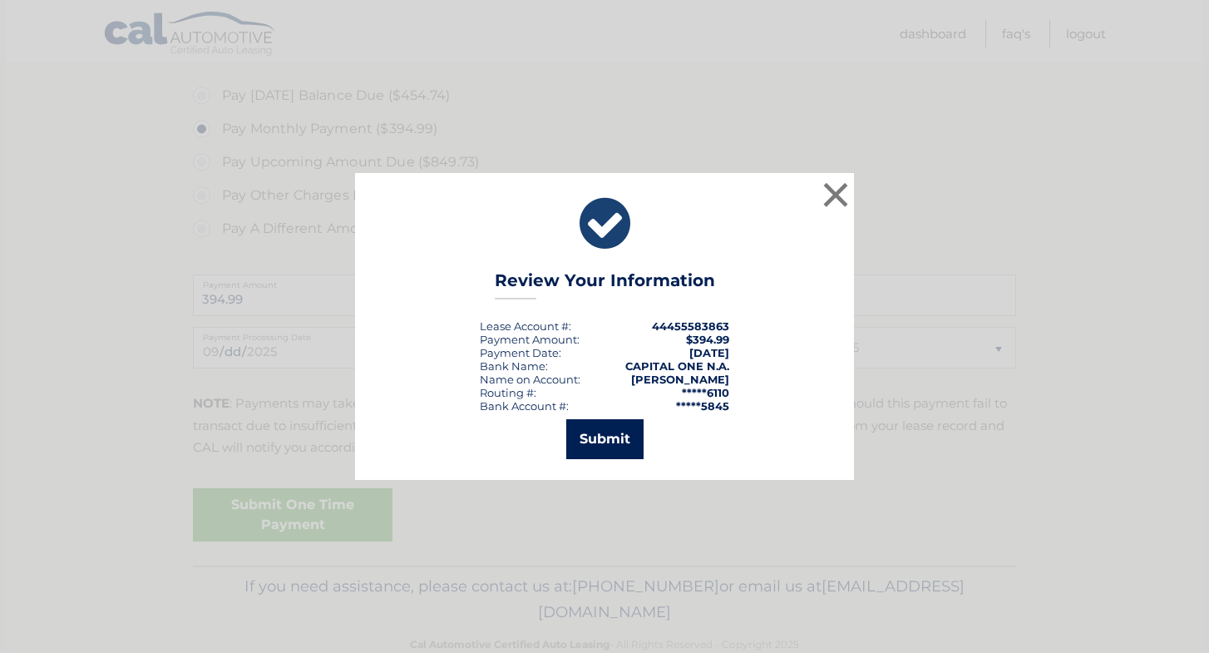
click at [597, 436] on button "Submit" at bounding box center [604, 439] width 77 height 40
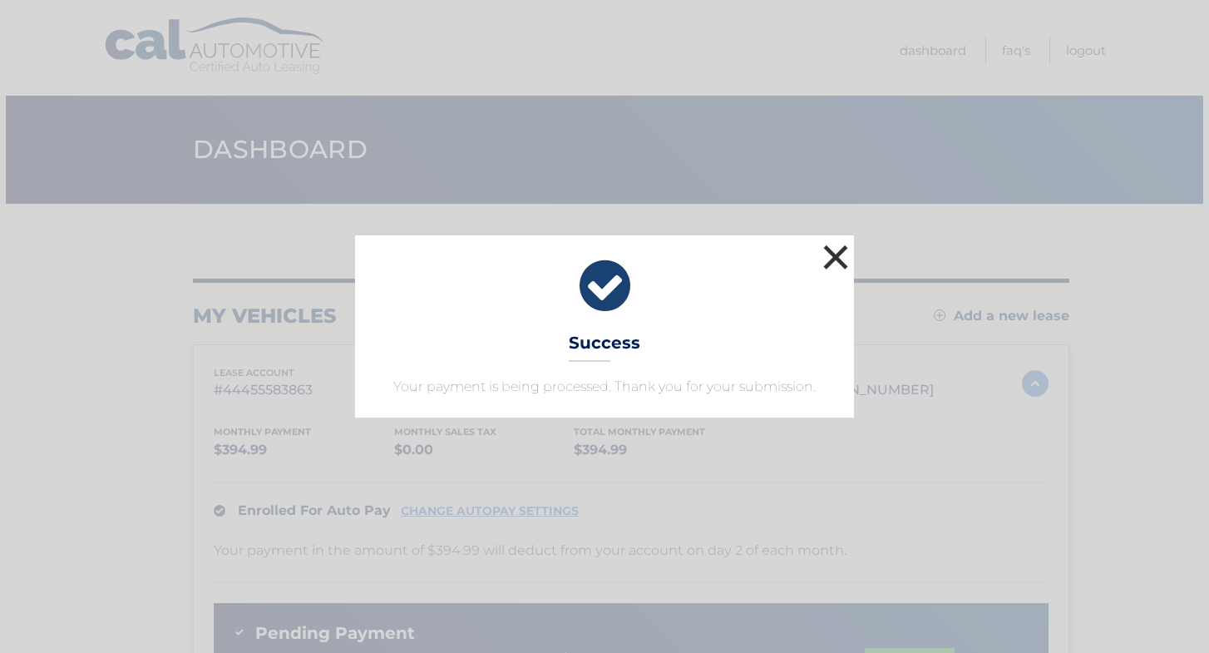
click at [837, 256] on button "×" at bounding box center [835, 256] width 33 height 33
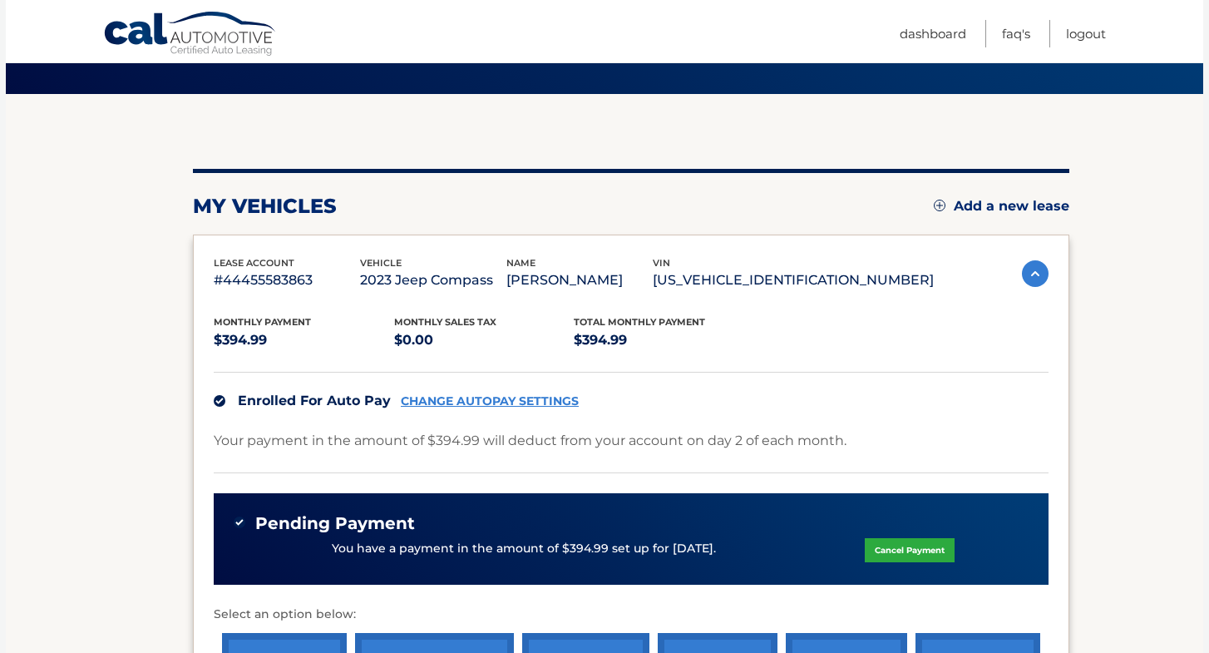
scroll to position [143, 0]
